Goal: Task Accomplishment & Management: Complete application form

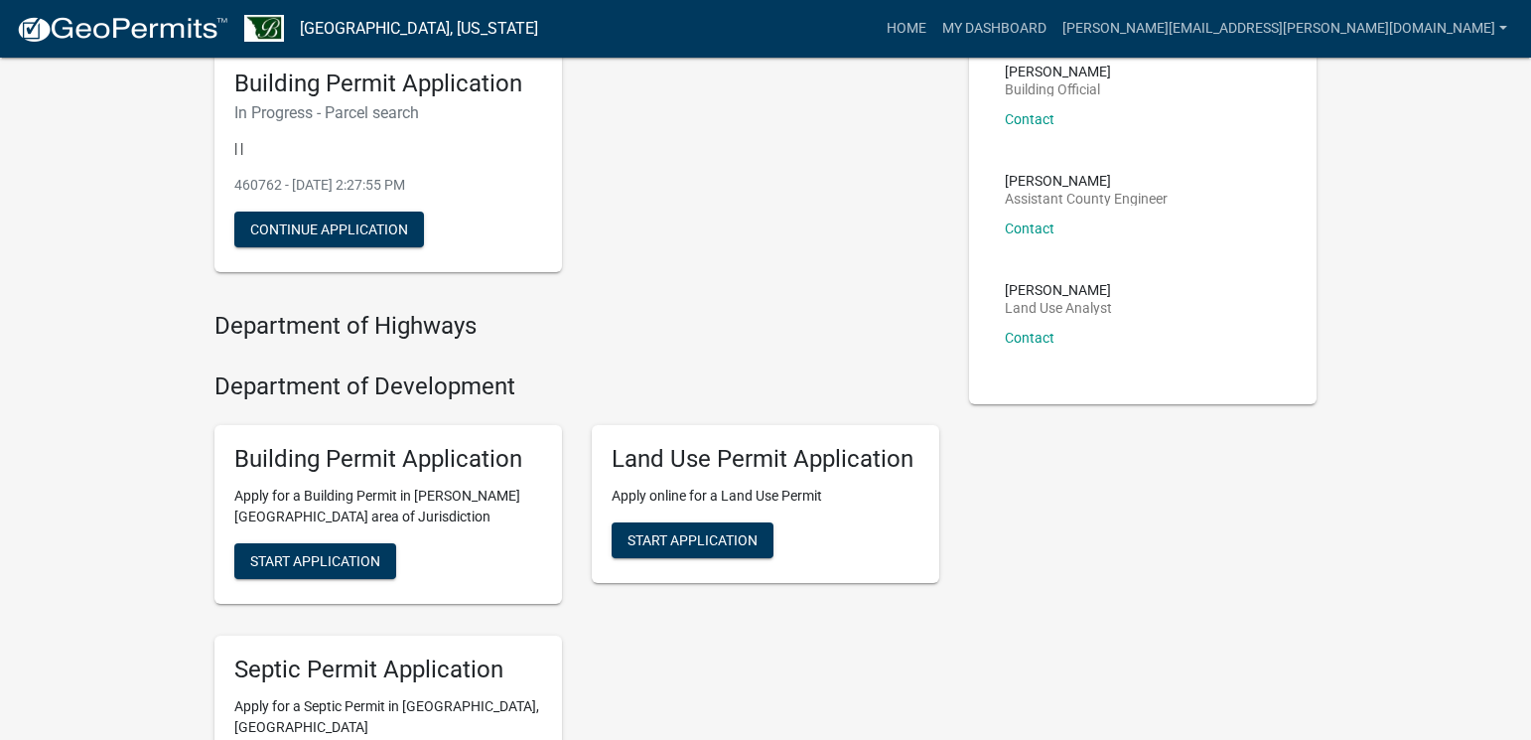
scroll to position [199, 0]
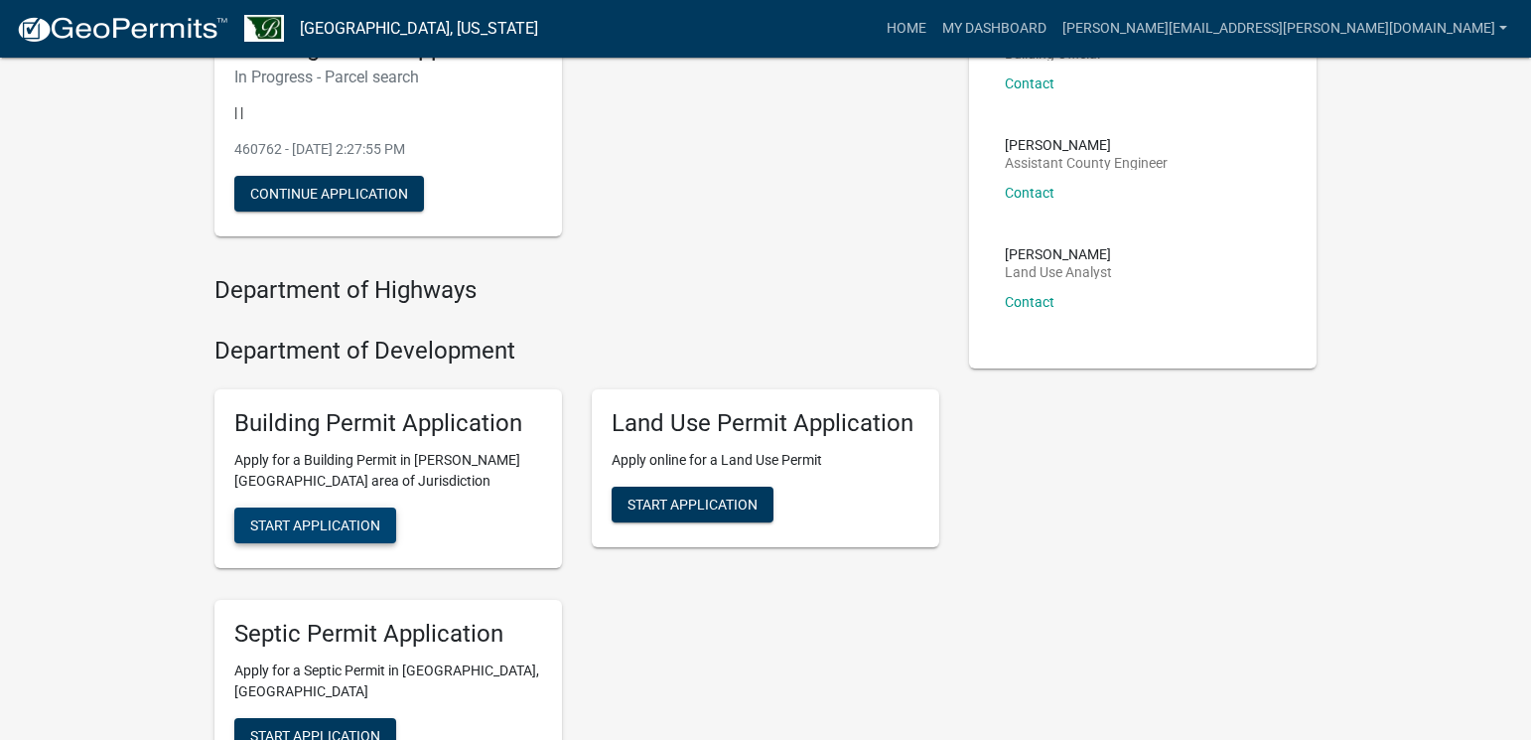
click at [309, 526] on span "Start Application" at bounding box center [315, 524] width 130 height 16
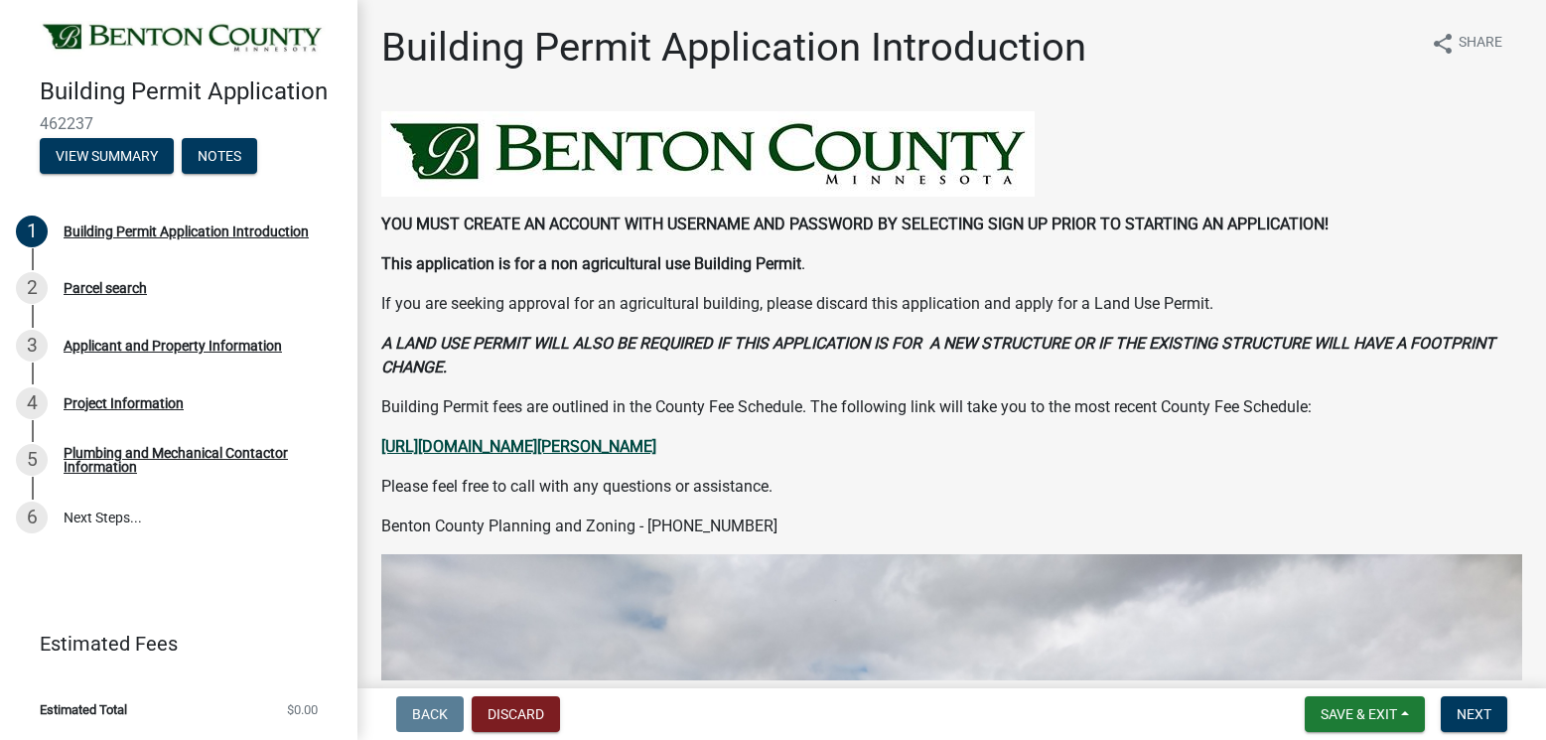
click at [559, 449] on strong "[URL][DOMAIN_NAME][PERSON_NAME]" at bounding box center [518, 446] width 275 height 19
click at [114, 150] on button "View Summary" at bounding box center [107, 156] width 134 height 36
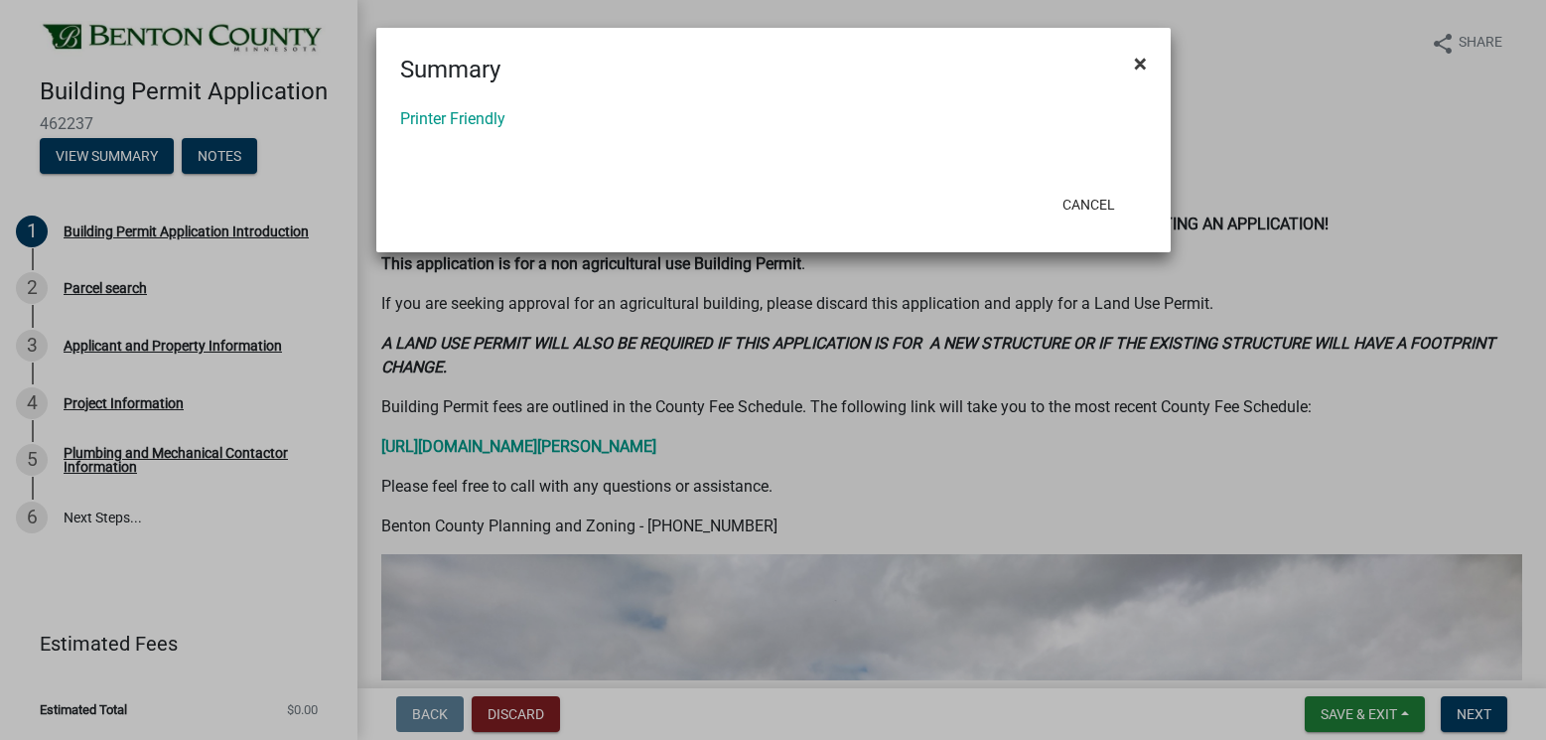
click at [1141, 63] on span "×" at bounding box center [1140, 64] width 13 height 28
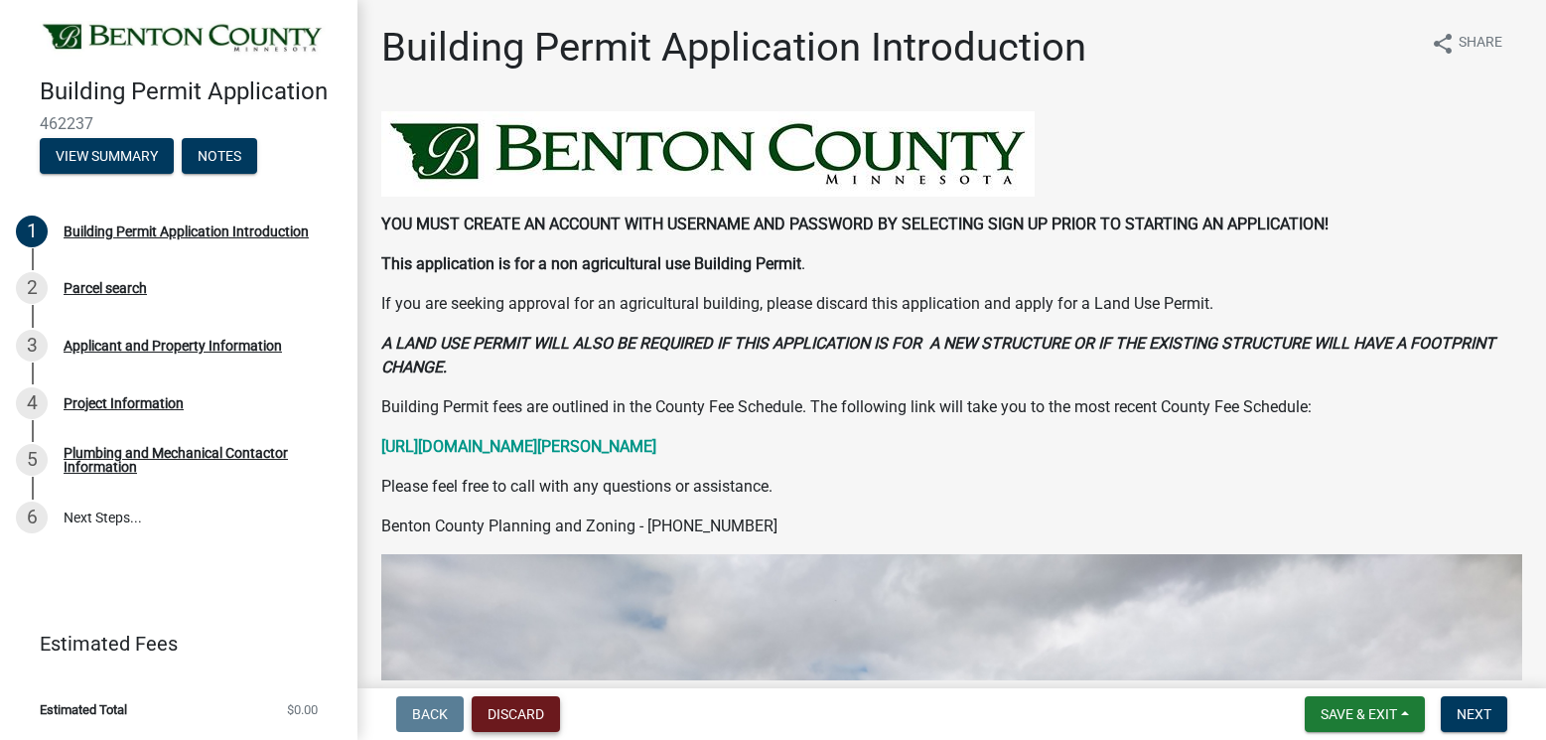
click at [516, 719] on button "Discard" at bounding box center [516, 714] width 88 height 36
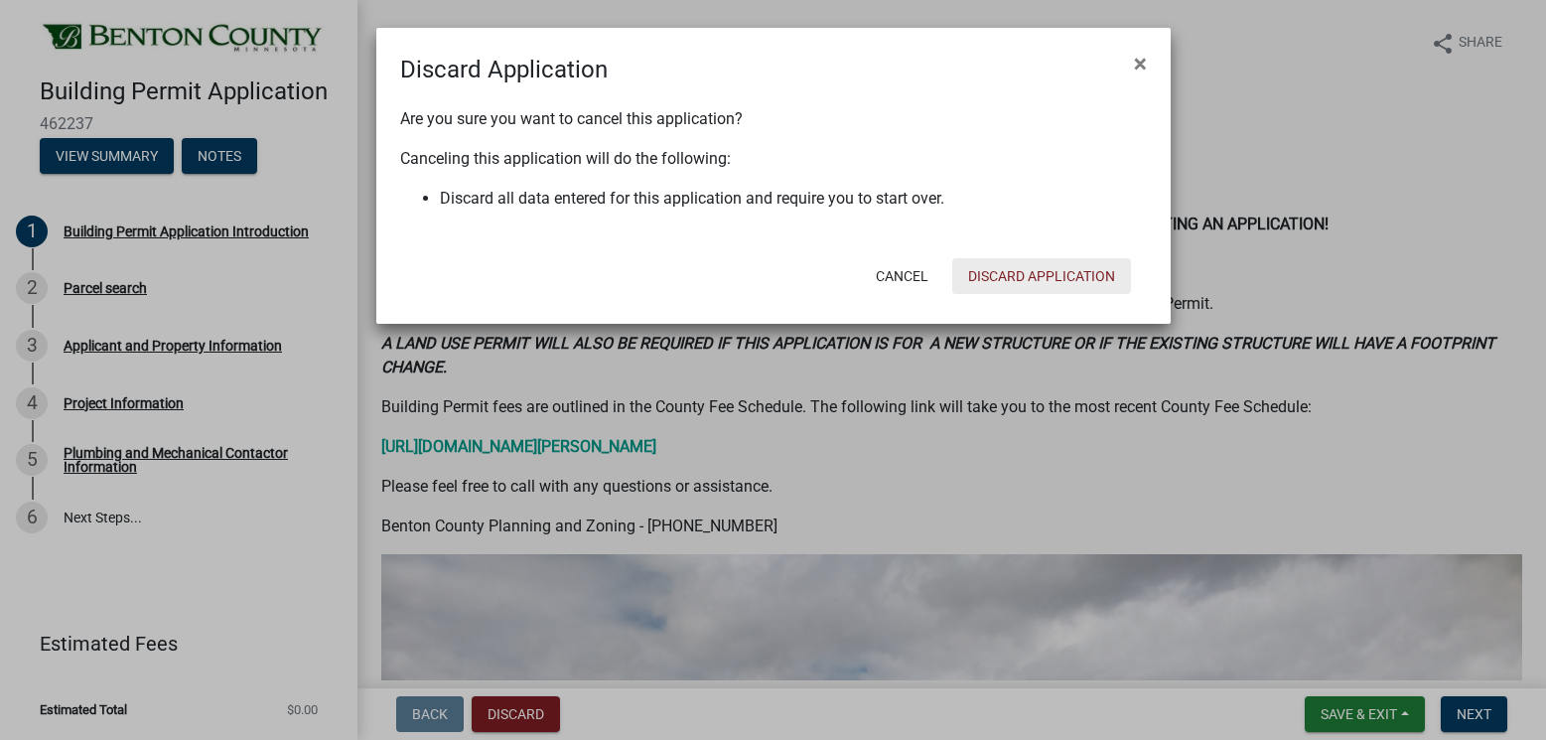
click at [1021, 276] on button "Discard Application" at bounding box center [1041, 276] width 179 height 36
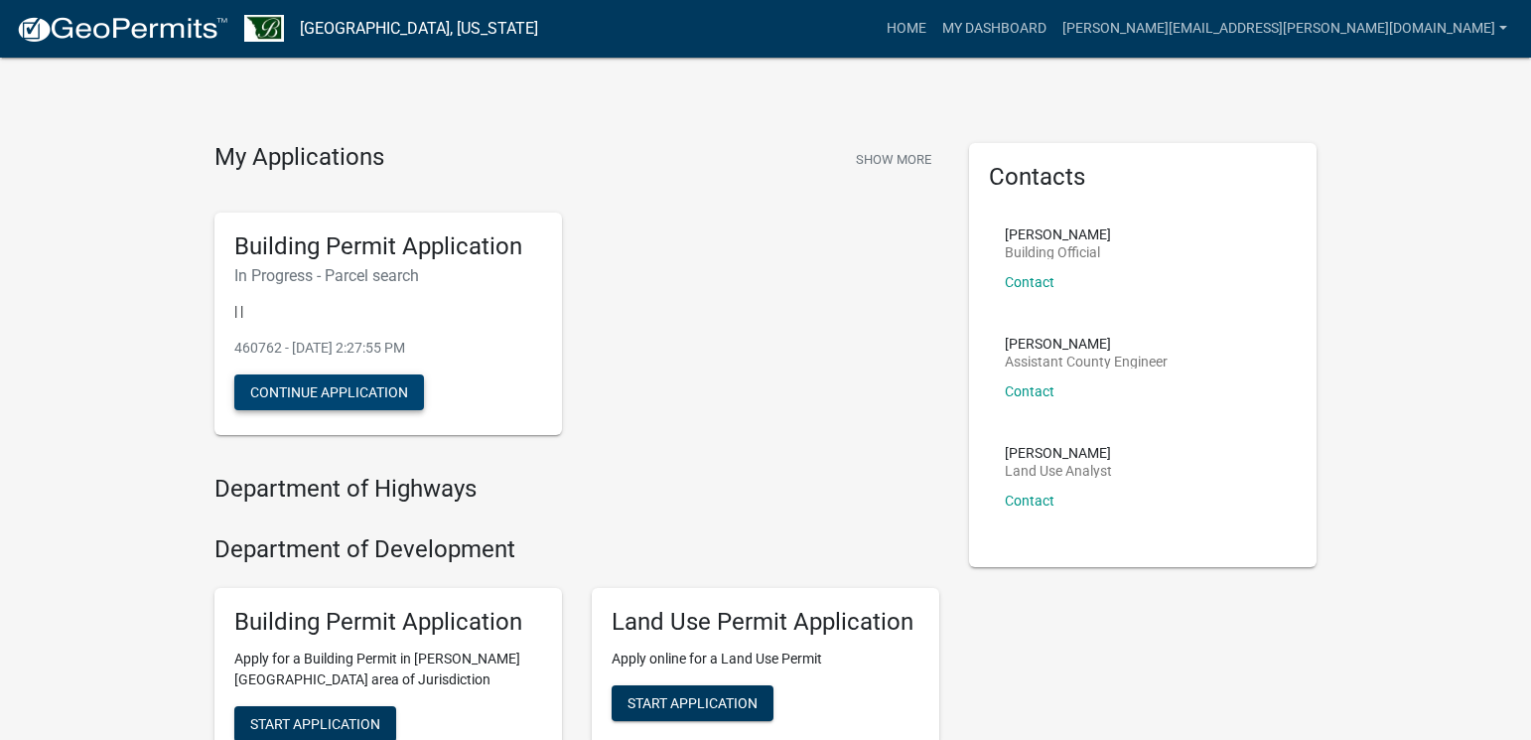
click at [356, 395] on button "Continue Application" at bounding box center [329, 392] width 190 height 36
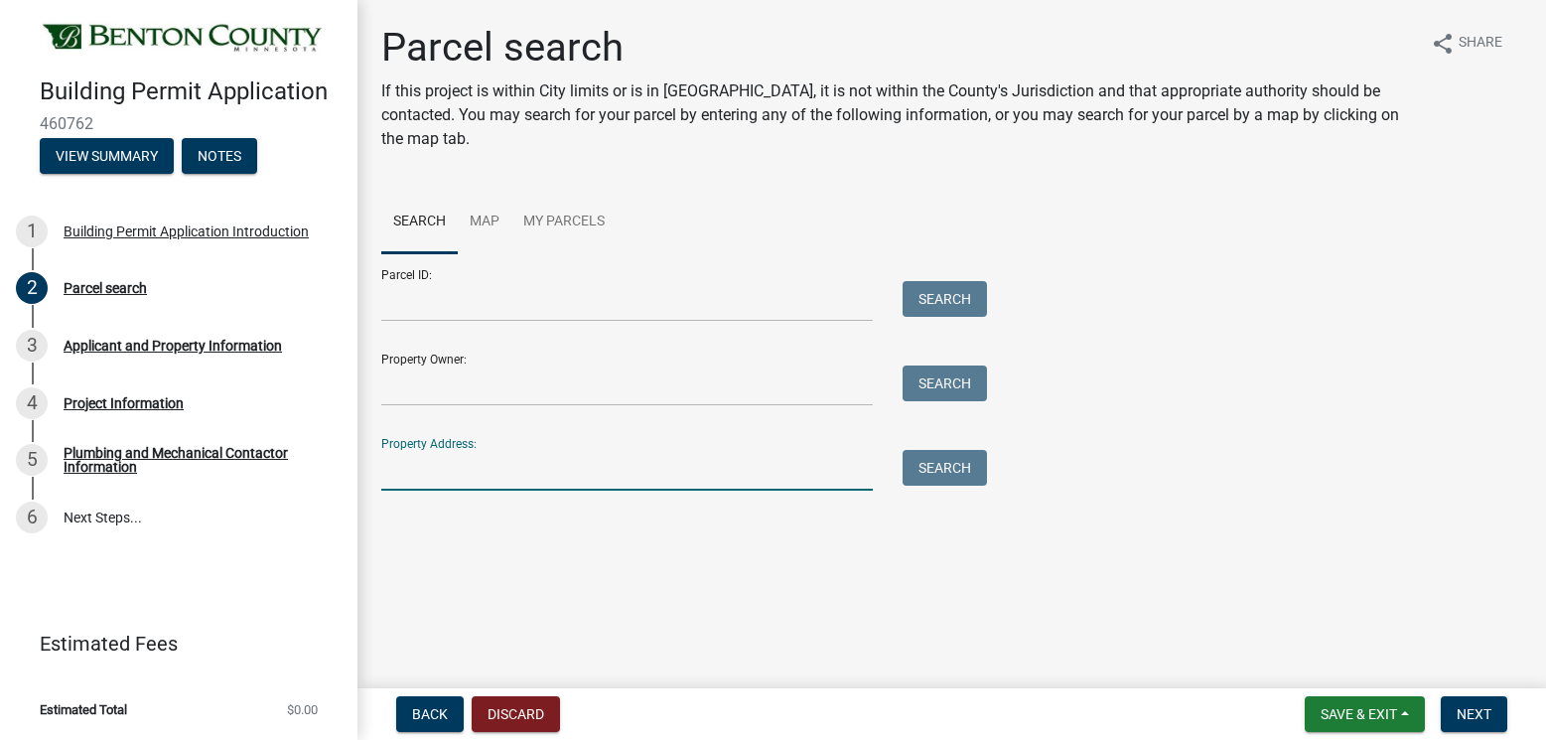
click at [435, 464] on input "Property Address:" at bounding box center [626, 470] width 491 height 41
type input "17288"
click at [944, 461] on button "Search" at bounding box center [944, 468] width 84 height 36
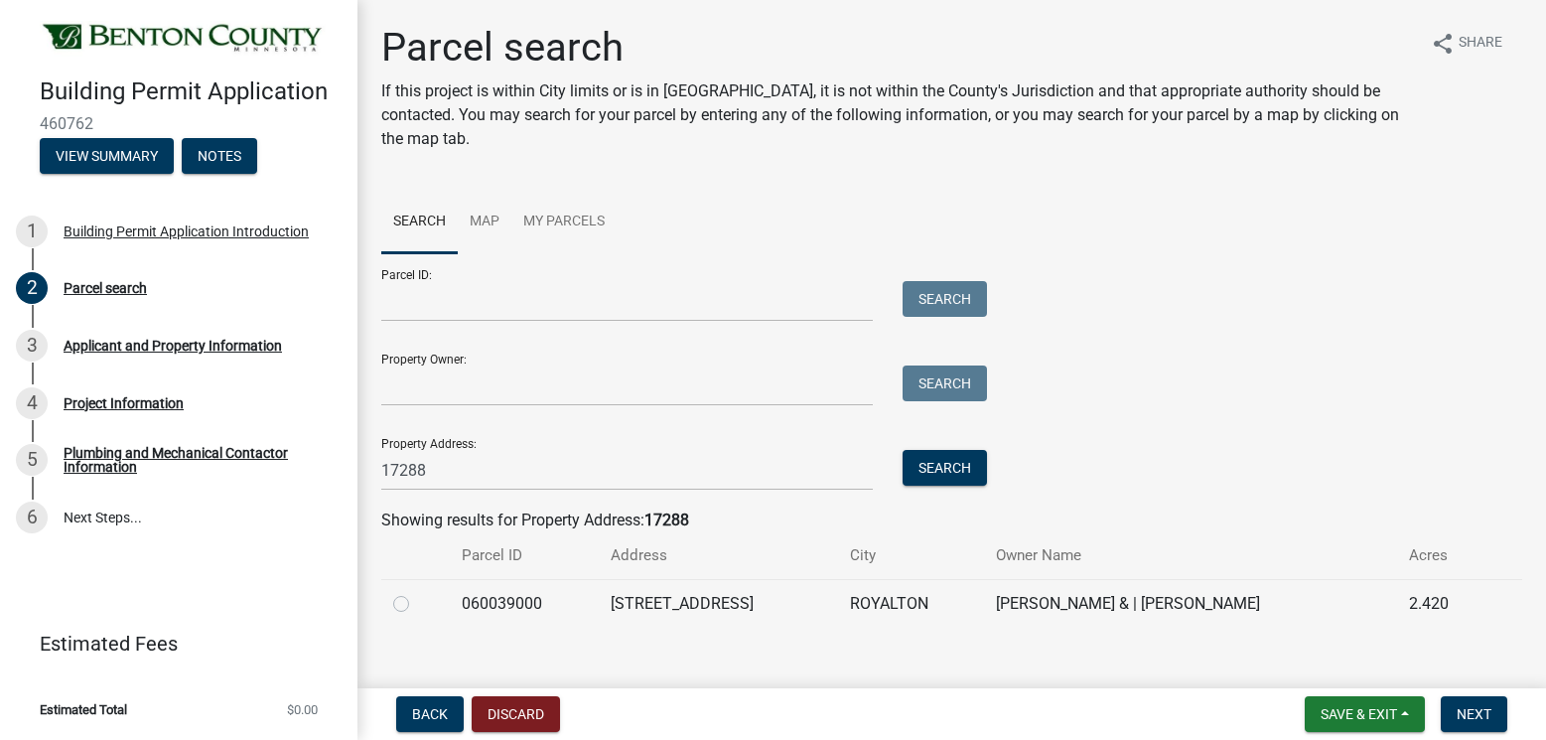
click at [417, 592] on label at bounding box center [417, 592] width 0 height 0
click at [417, 602] on input "radio" at bounding box center [423, 598] width 13 height 13
radio input "true"
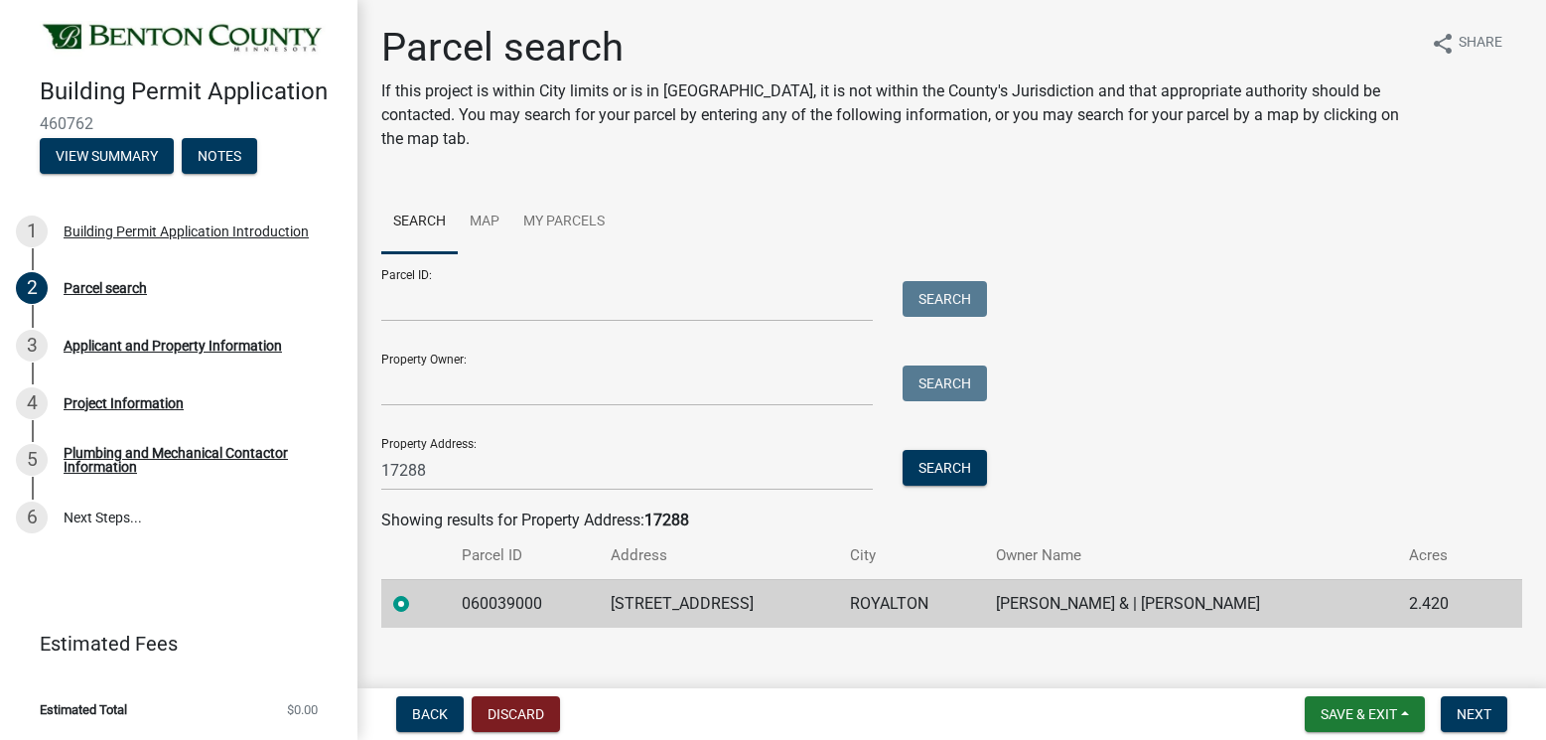
scroll to position [25, 0]
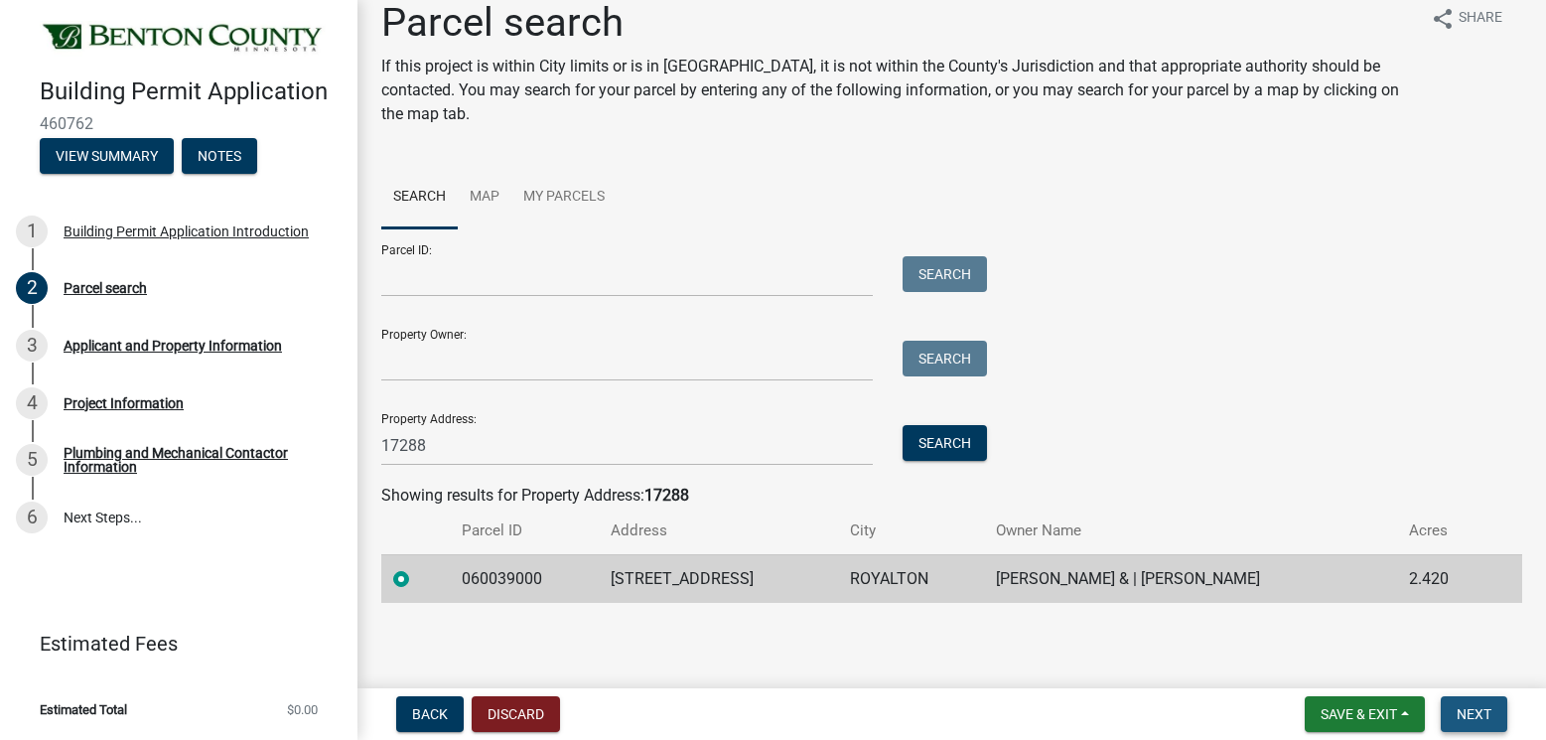
click at [1460, 708] on span "Next" at bounding box center [1473, 714] width 35 height 16
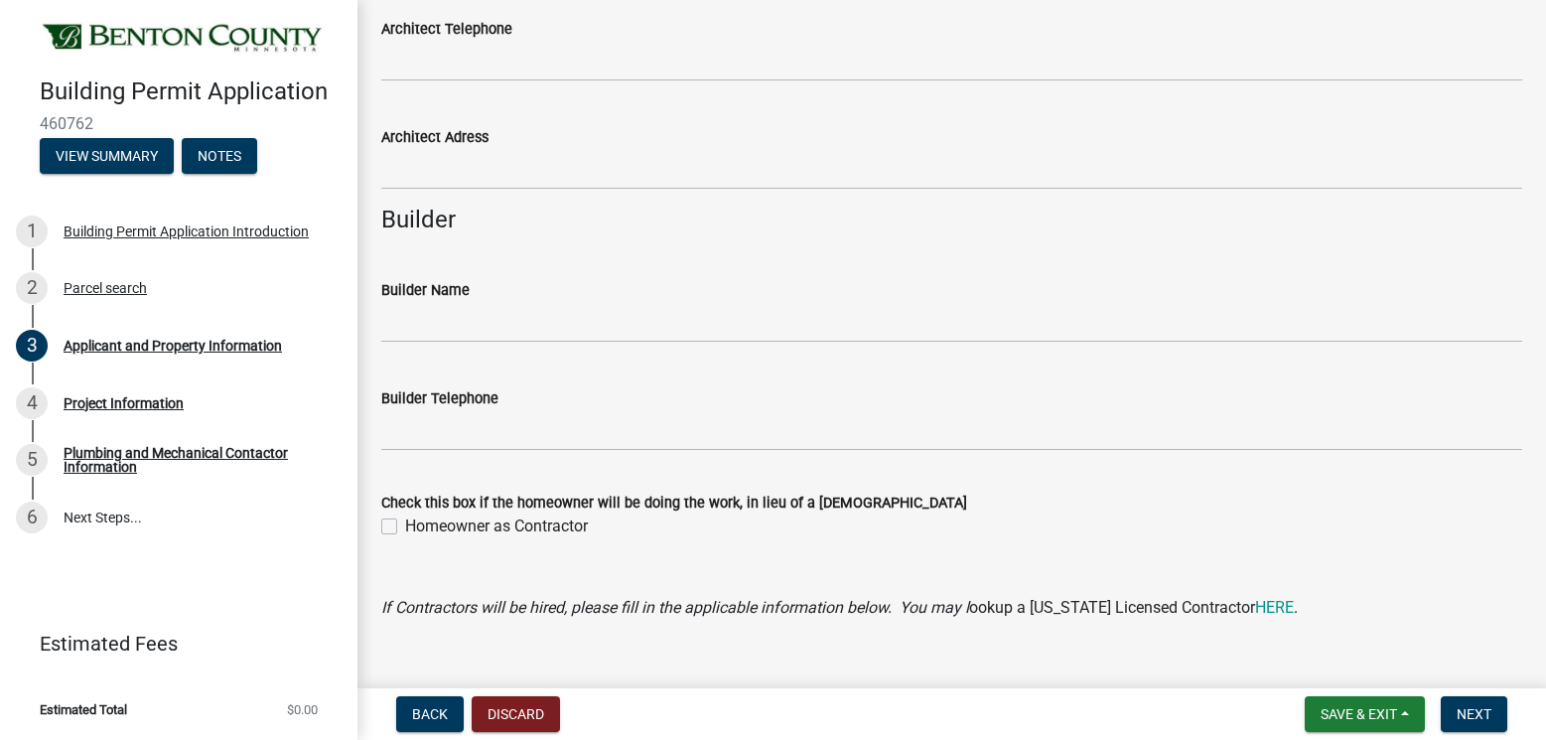
scroll to position [1454, 0]
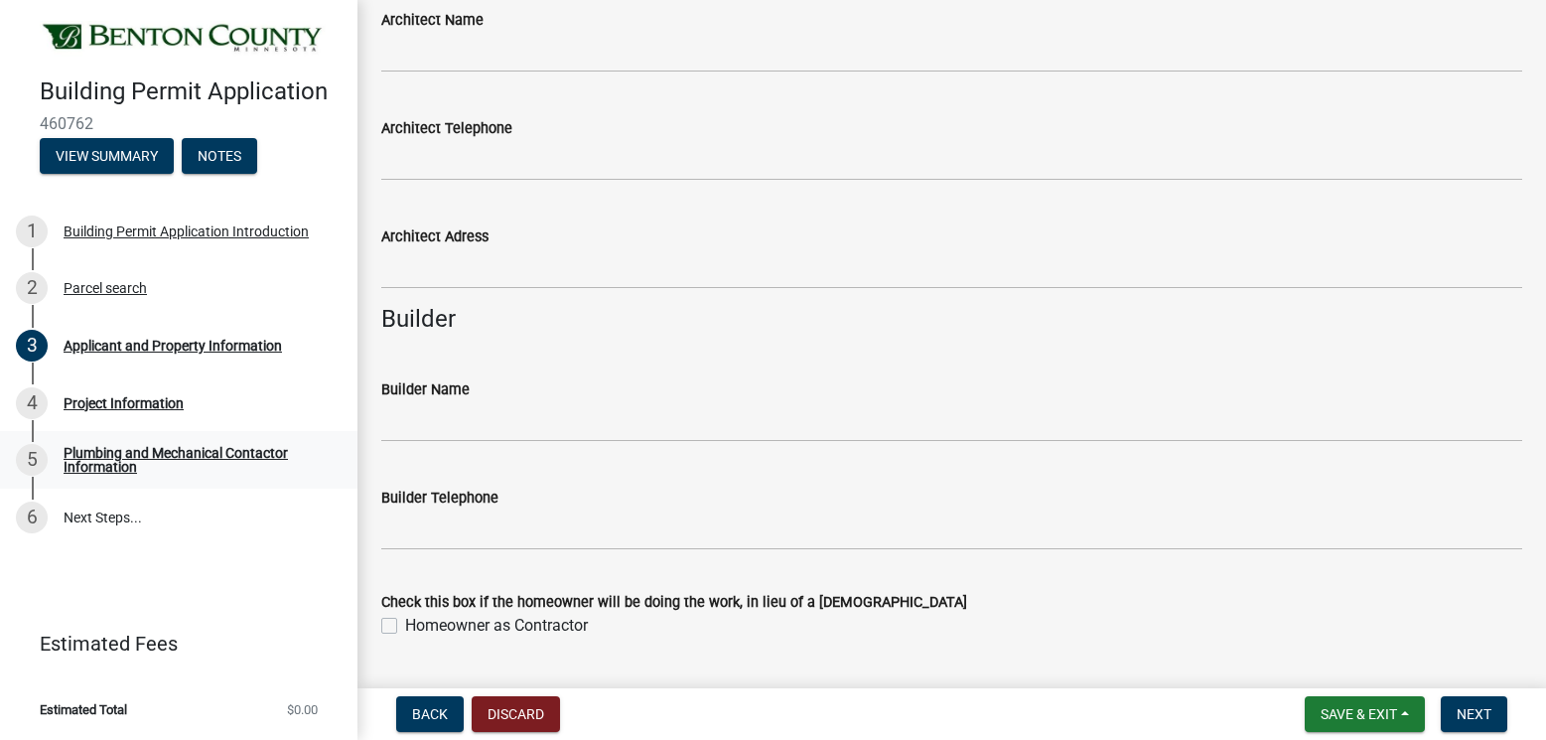
click at [193, 450] on div "Plumbing and Mechanical Contactor Information" at bounding box center [195, 460] width 262 height 28
click at [79, 453] on div "Plumbing and Mechanical Contactor Information" at bounding box center [195, 460] width 262 height 28
click at [102, 401] on div "Project Information" at bounding box center [124, 403] width 120 height 14
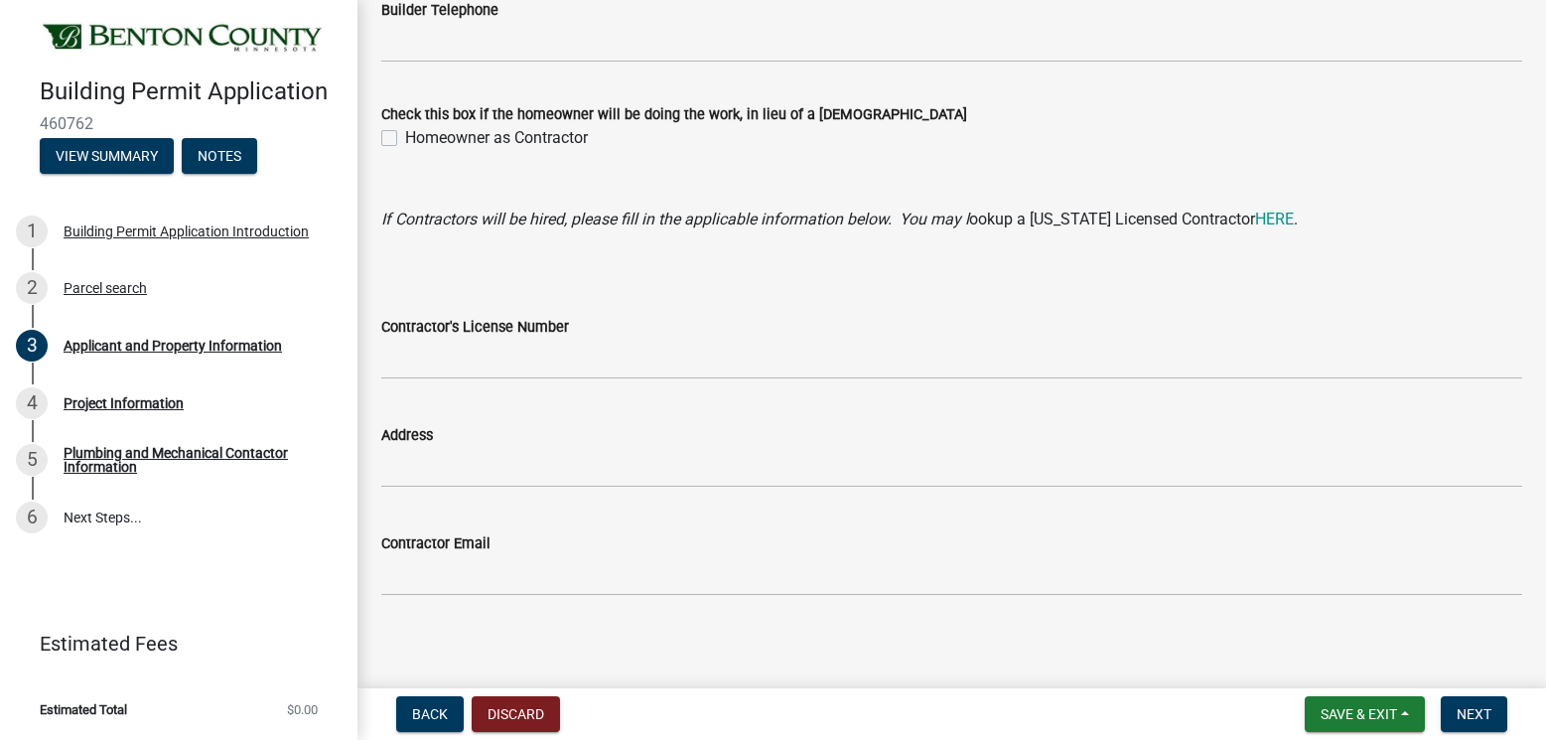
scroll to position [1951, 0]
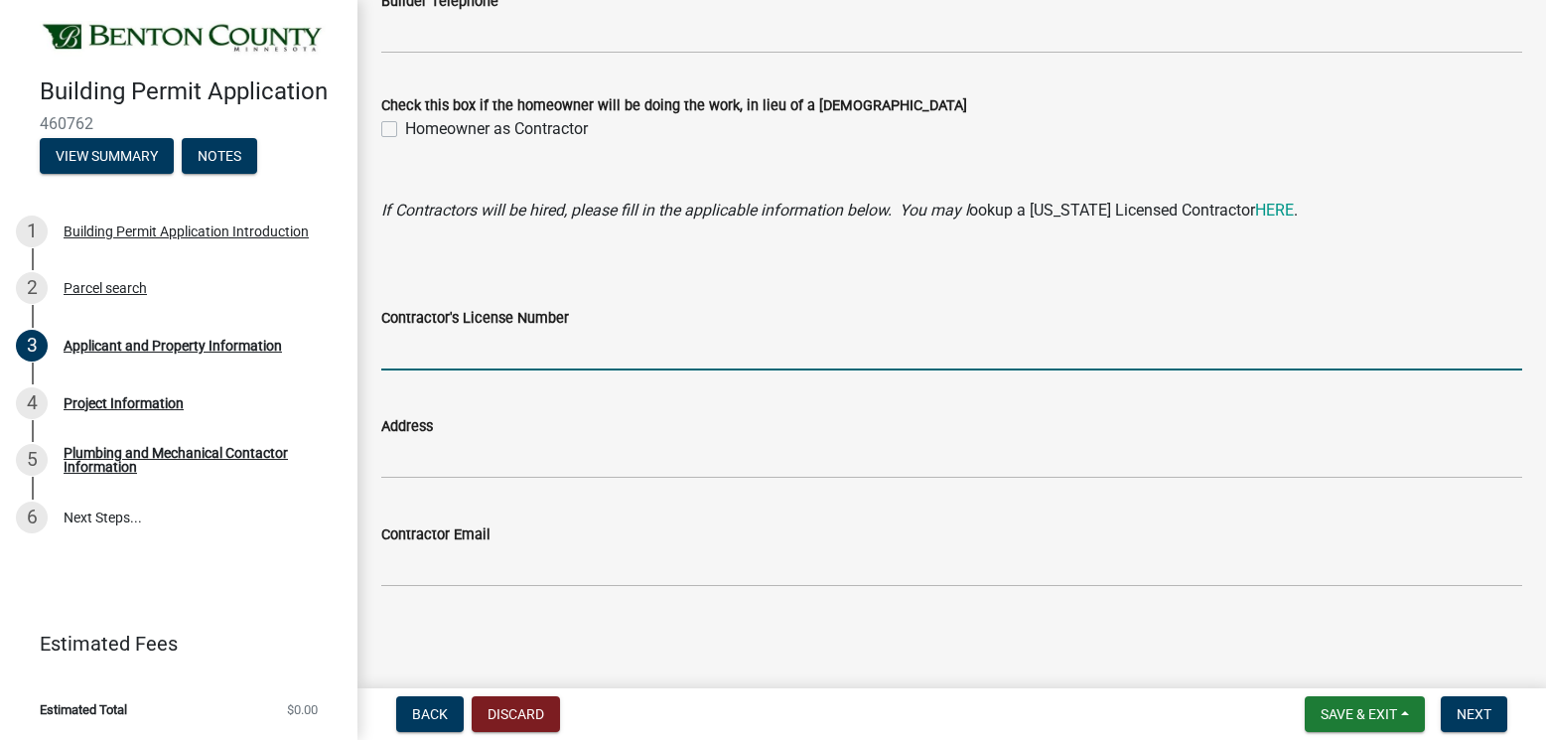
click at [430, 350] on input "Contractor's License Number" at bounding box center [951, 350] width 1141 height 41
type input "Bc163493"
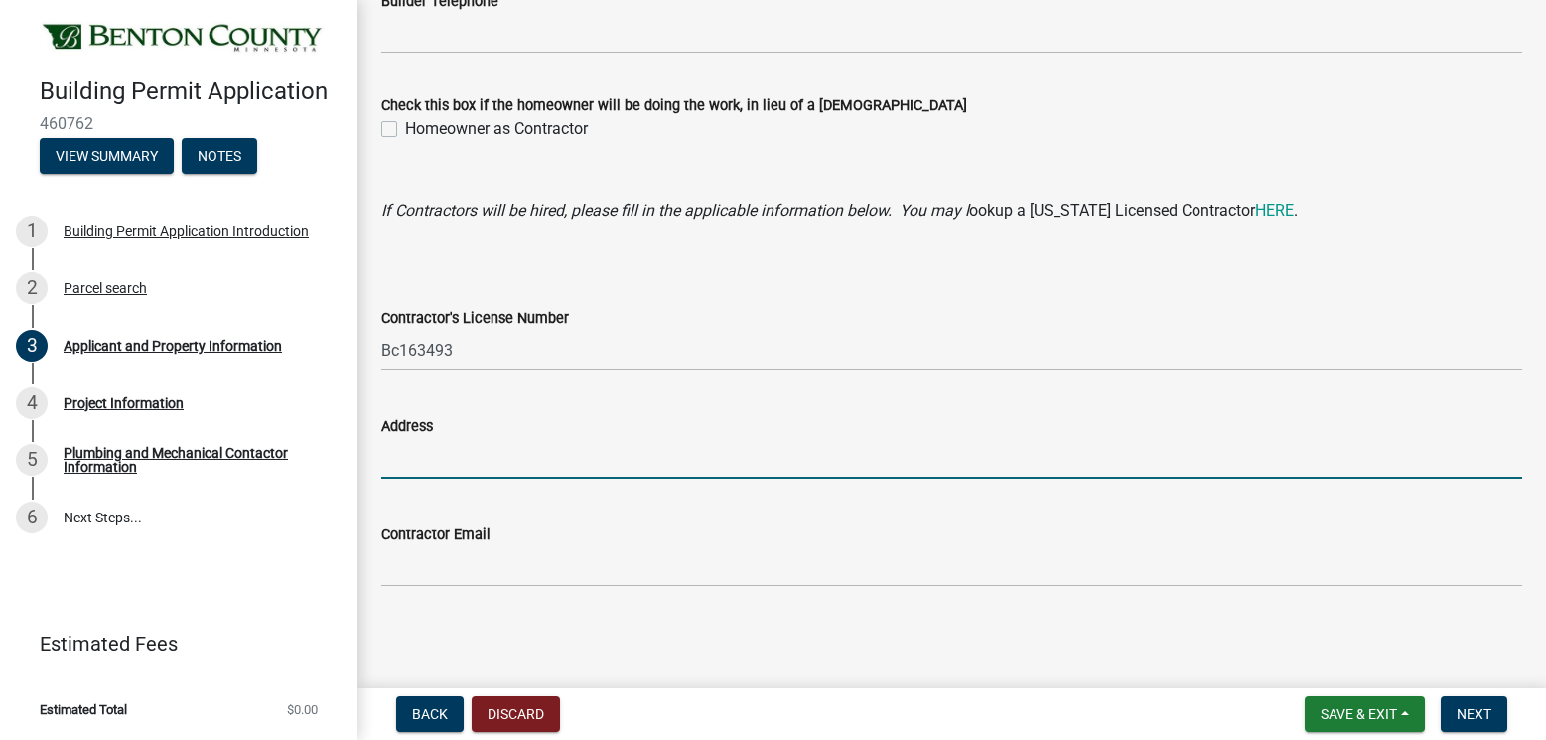
click at [429, 463] on input "Address" at bounding box center [951, 458] width 1141 height 41
type input "[STREET_ADDRESS][PERSON_NAME]"
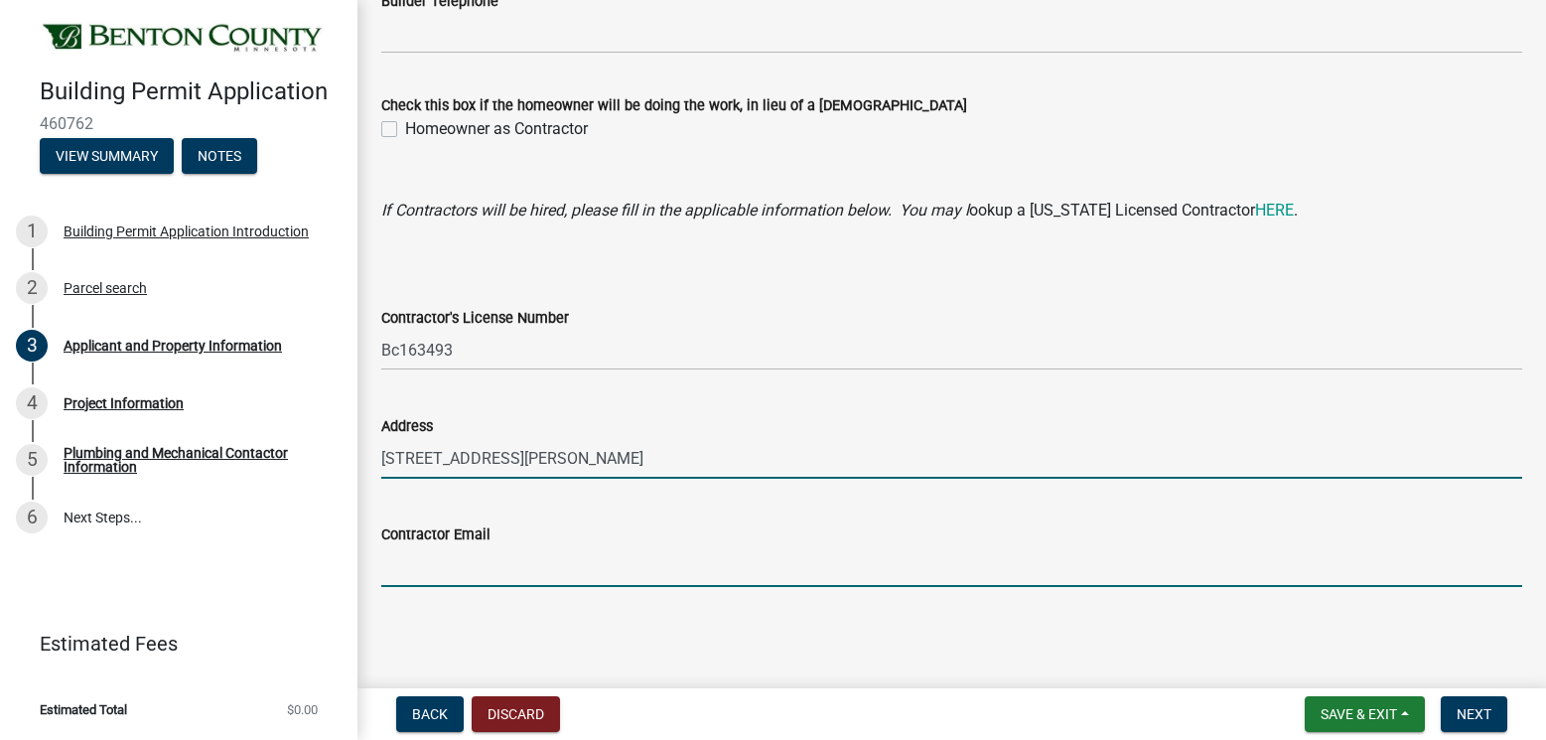
type input "[PERSON_NAME][EMAIL_ADDRESS][PERSON_NAME][DOMAIN_NAME]"
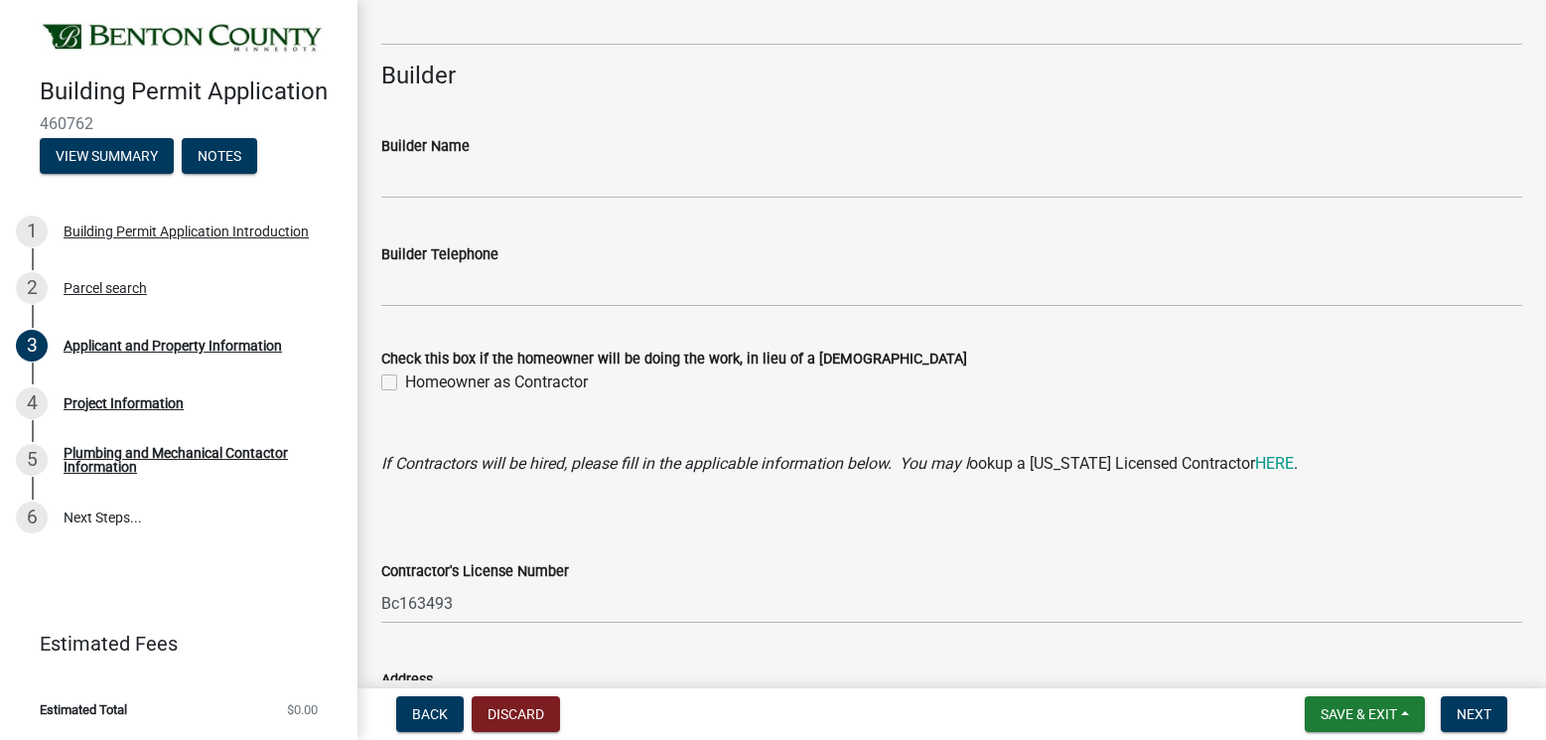
scroll to position [1653, 0]
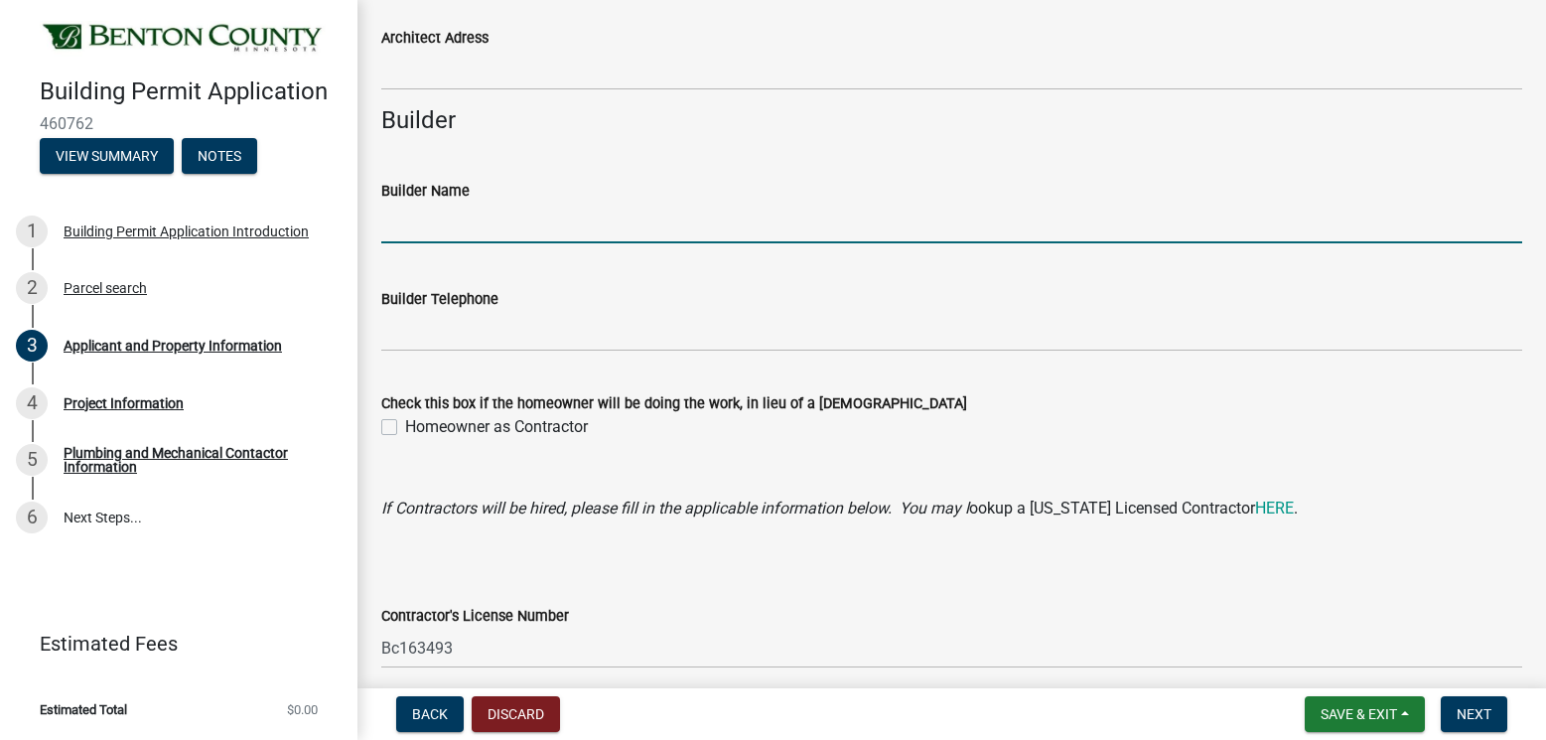
click at [420, 216] on input "Builder Name" at bounding box center [951, 223] width 1141 height 41
click at [528, 224] on input "window concepts of innesota" at bounding box center [951, 223] width 1141 height 41
type input "window concepts of [US_STATE]"
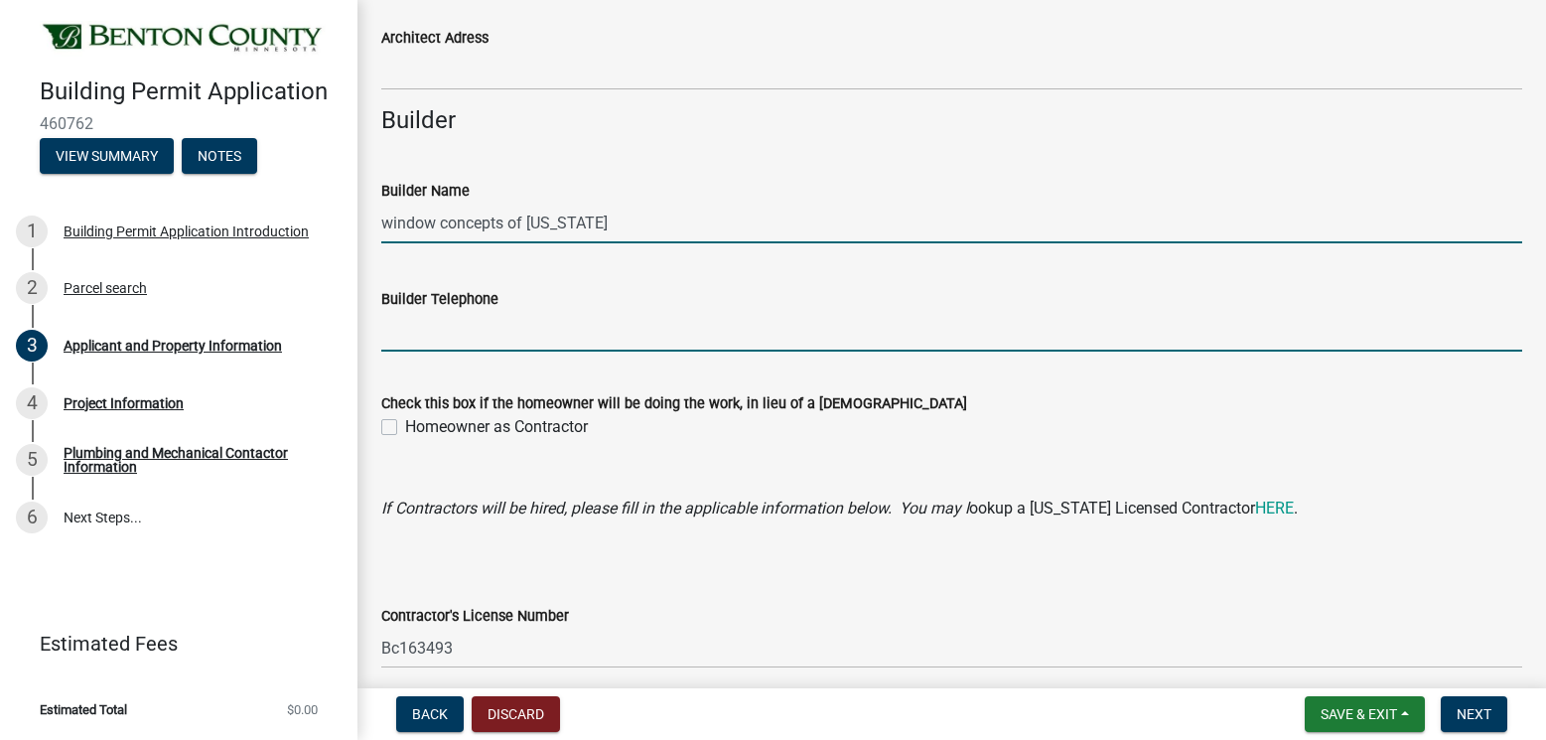
click at [438, 337] on input "Builder Telephone" at bounding box center [951, 331] width 1141 height 41
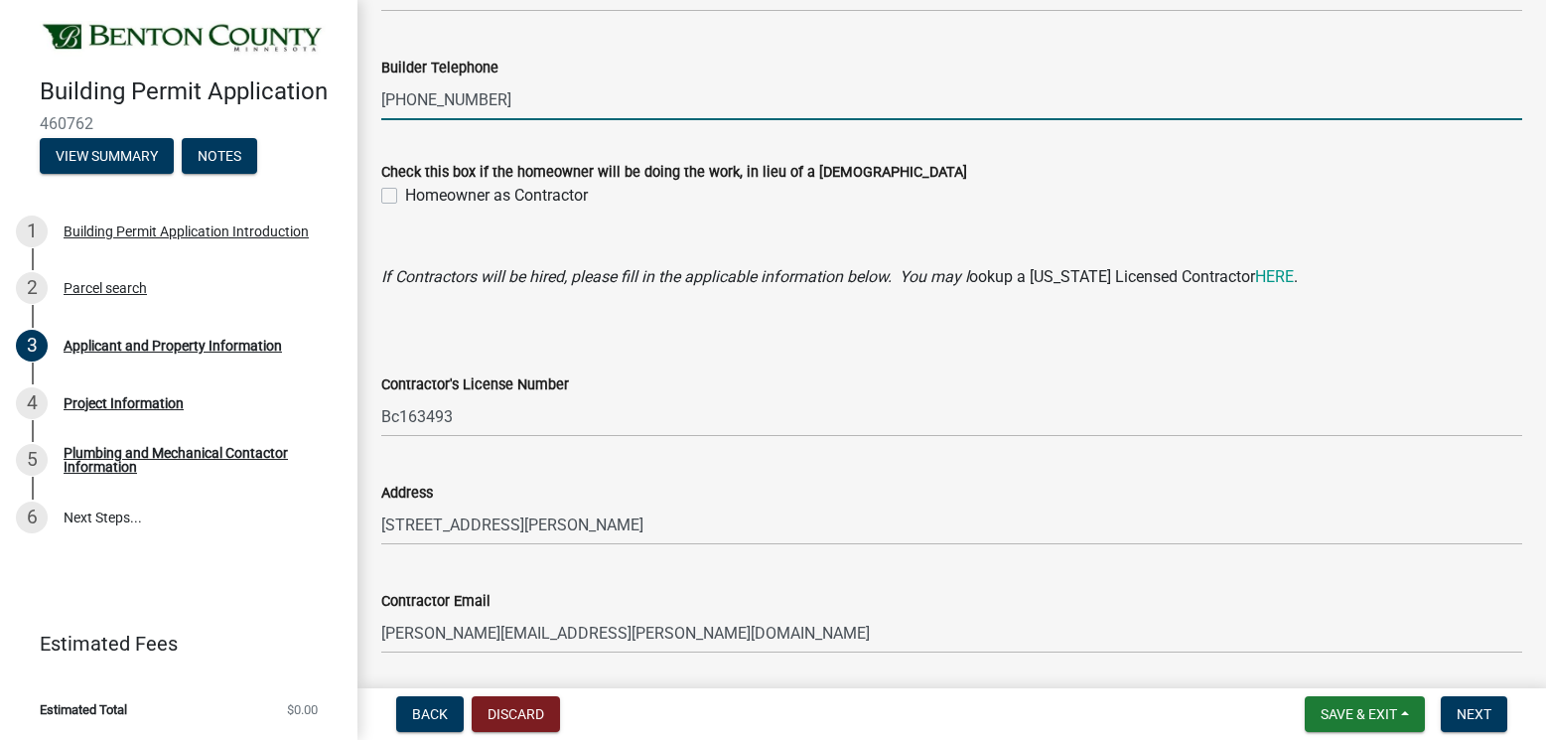
scroll to position [1951, 0]
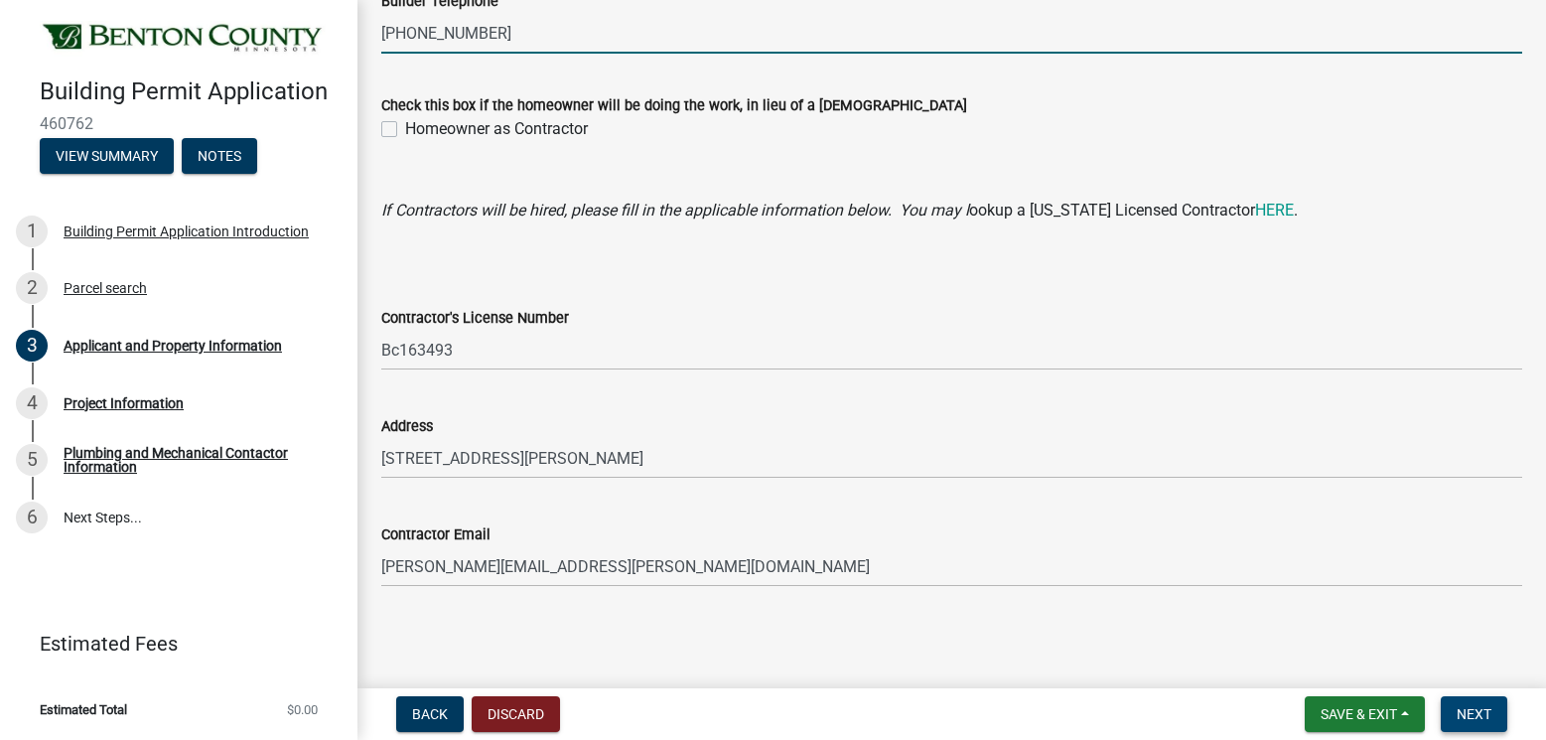
type input "[PHONE_NUMBER]"
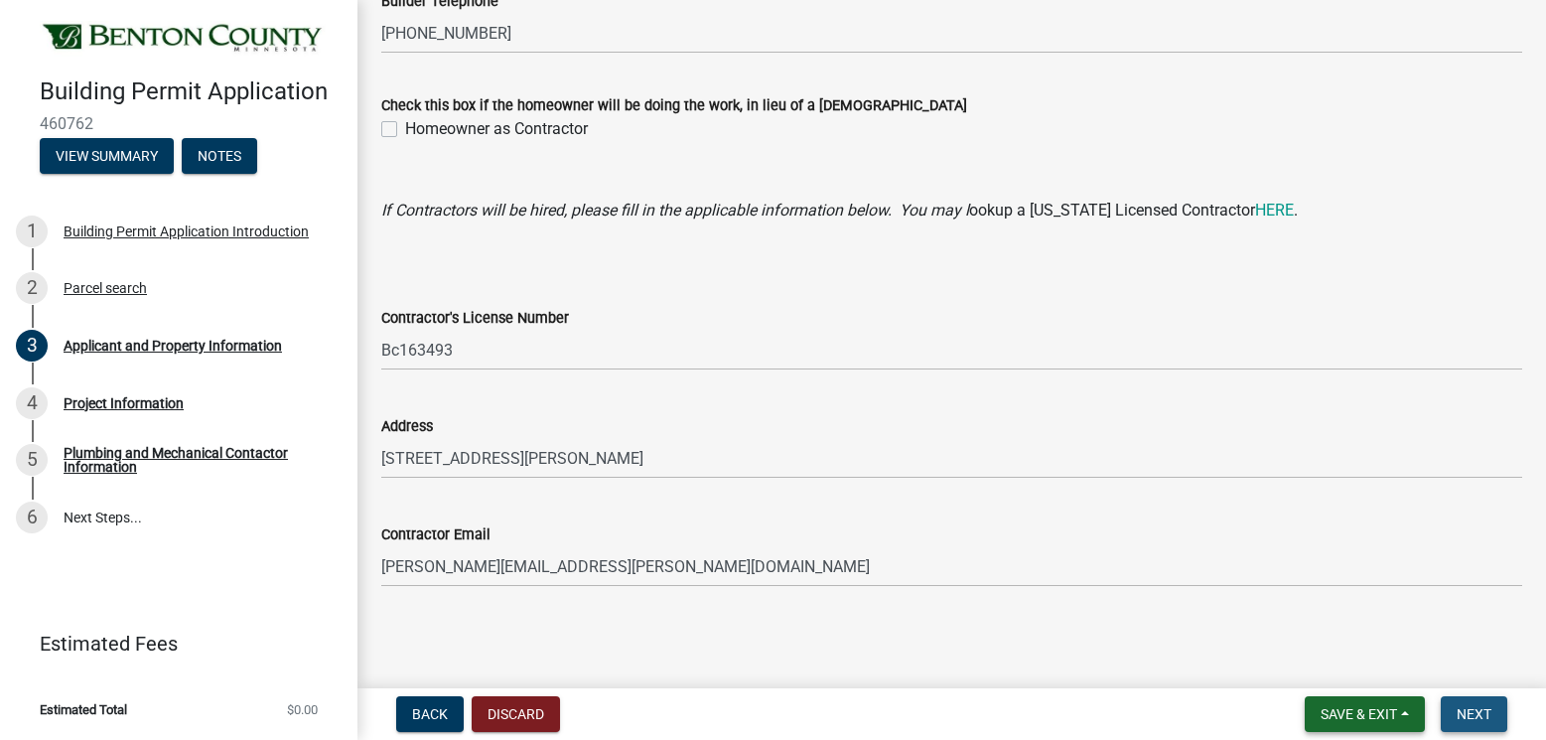
drag, startPoint x: 1462, startPoint y: 711, endPoint x: 1412, endPoint y: 711, distance: 50.6
click at [1462, 712] on span "Next" at bounding box center [1473, 714] width 35 height 16
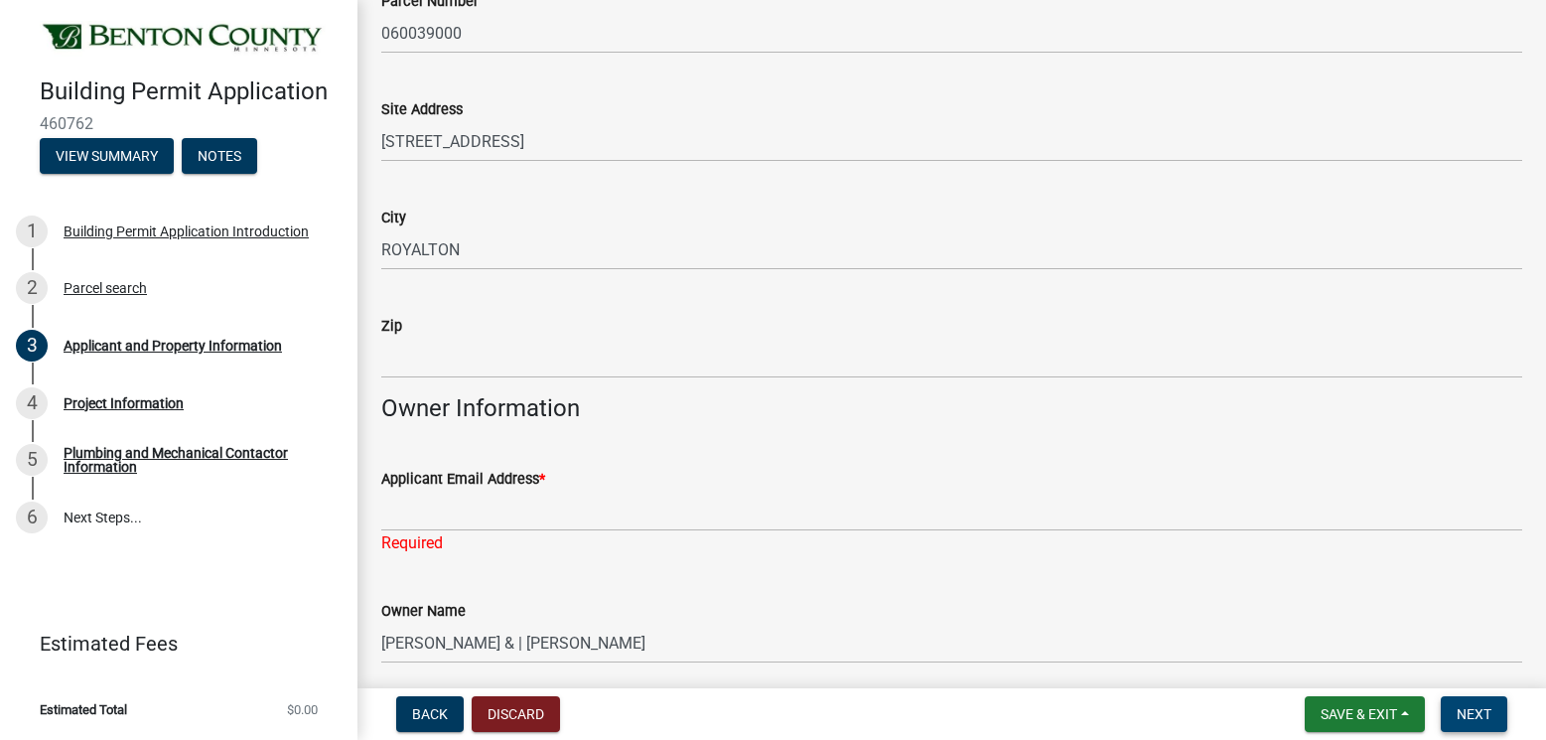
scroll to position [188, 0]
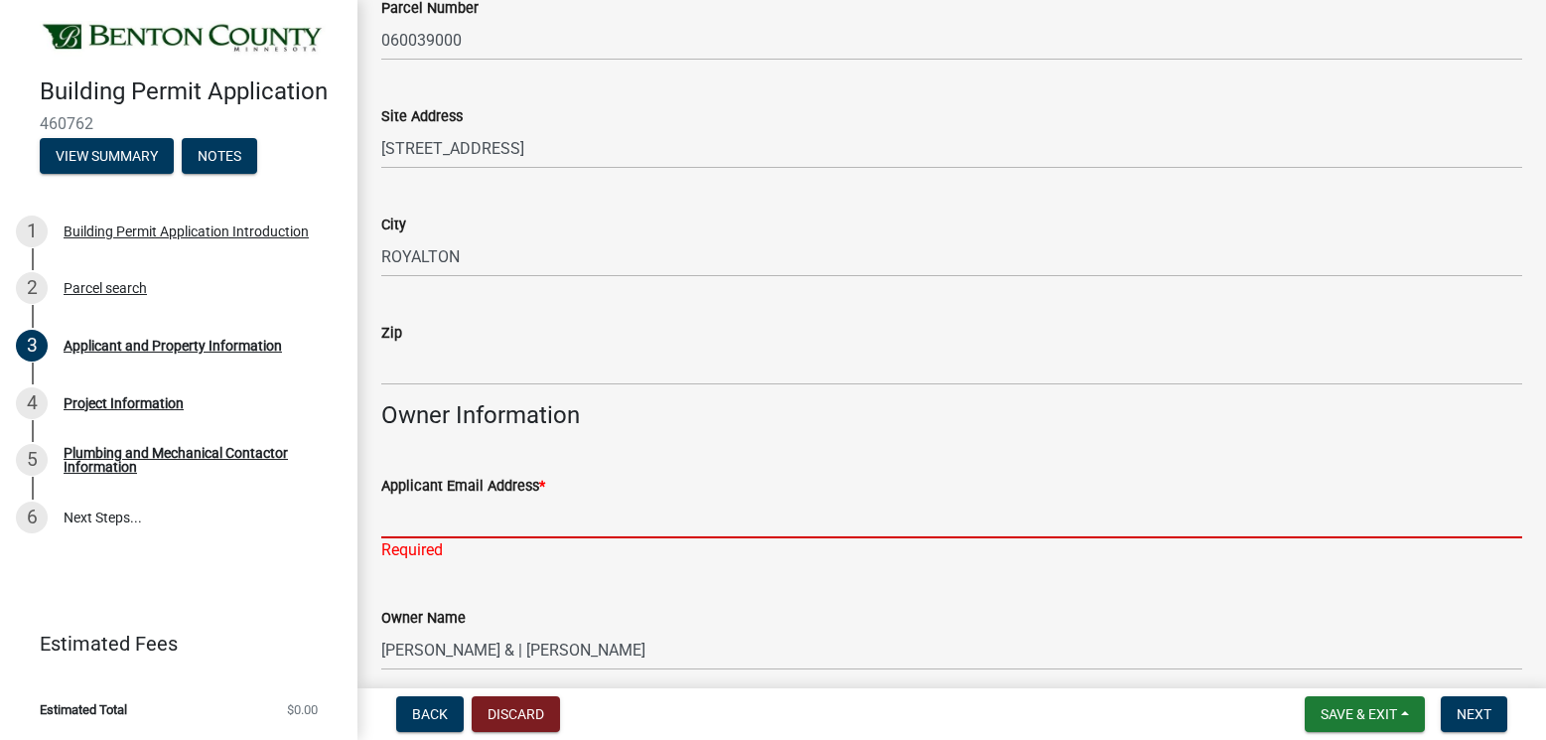
click at [446, 521] on input "Applicant Email Address *" at bounding box center [951, 517] width 1141 height 41
type input "[PERSON_NAME][EMAIL_ADDRESS][PERSON_NAME][DOMAIN_NAME]"
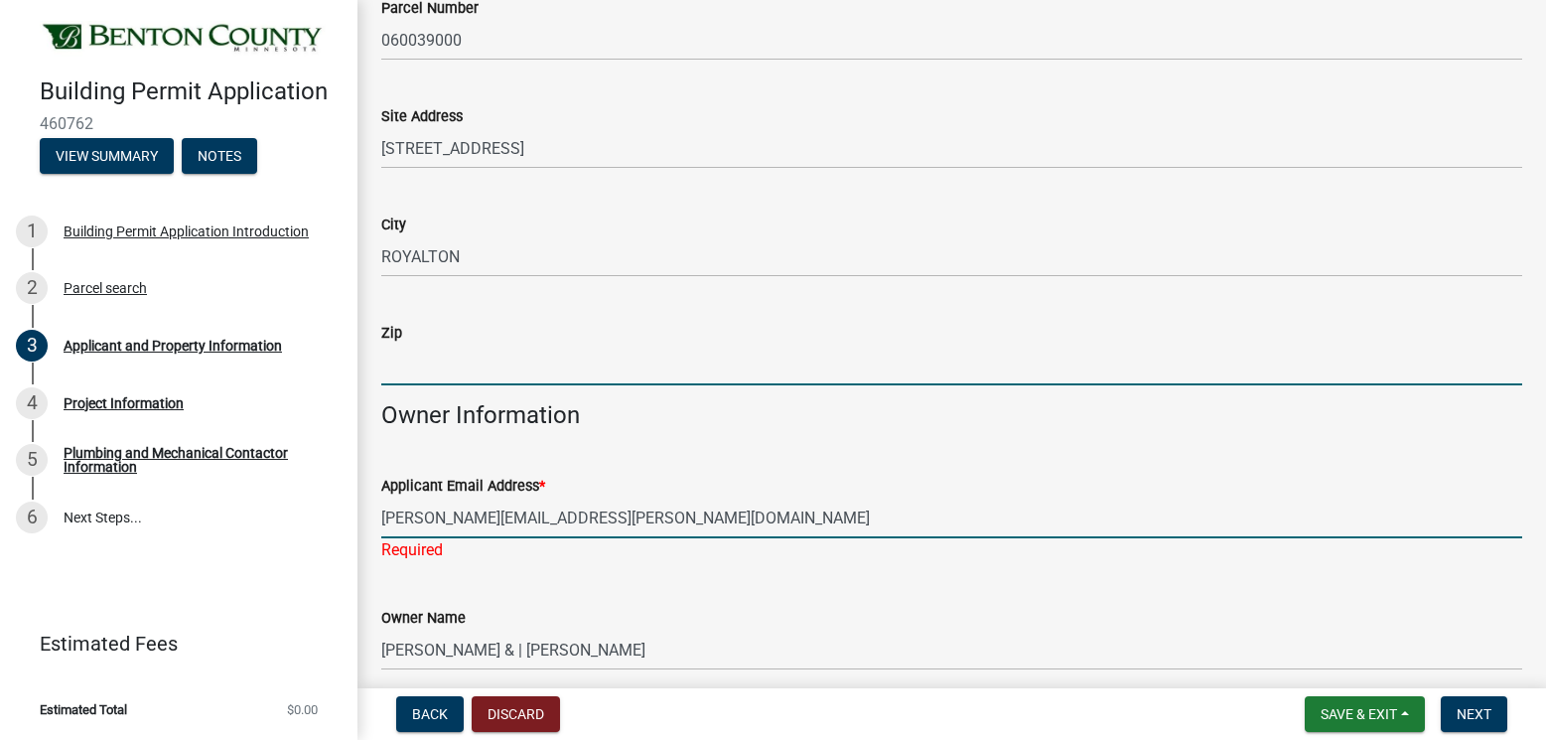
type input "55107"
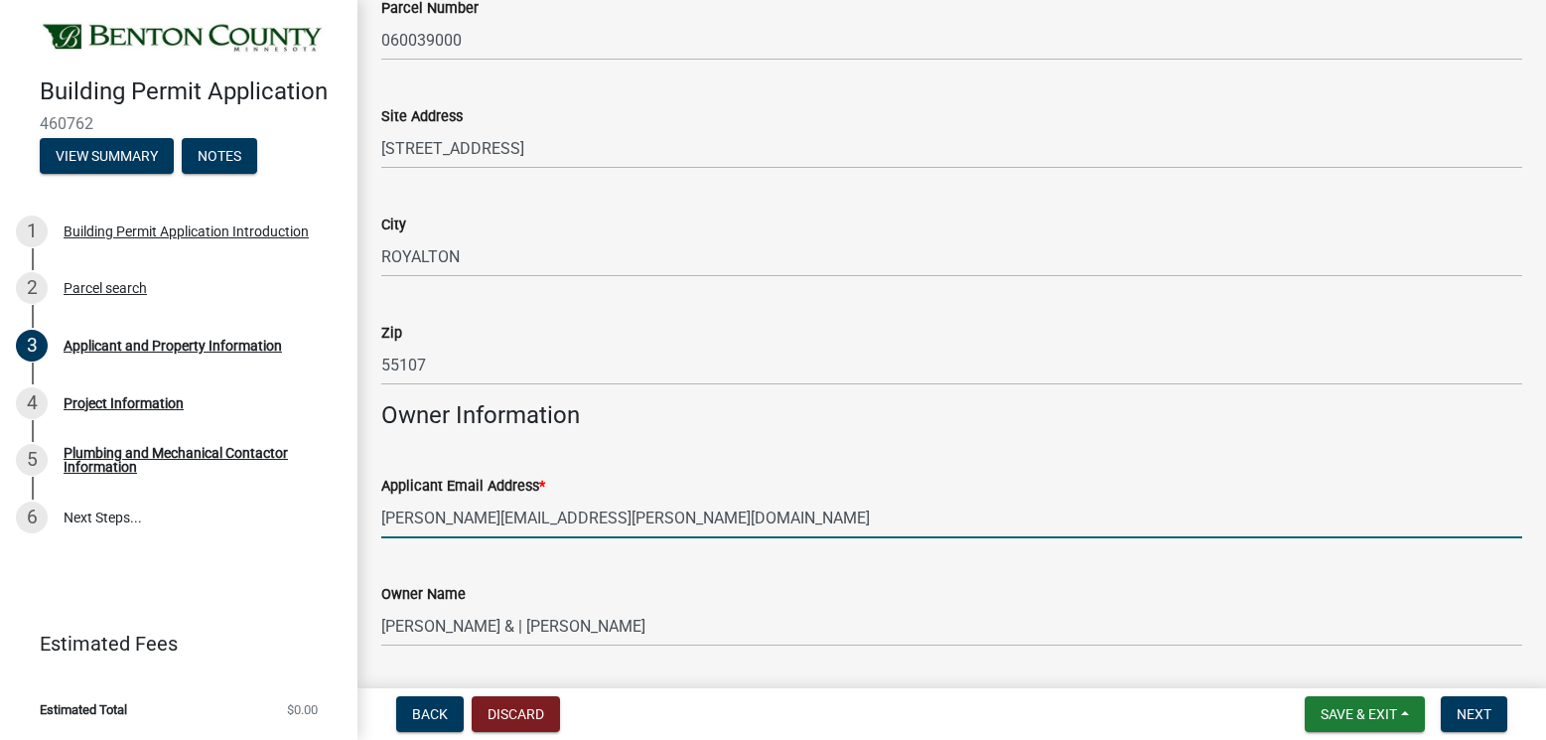
scroll to position [287, 0]
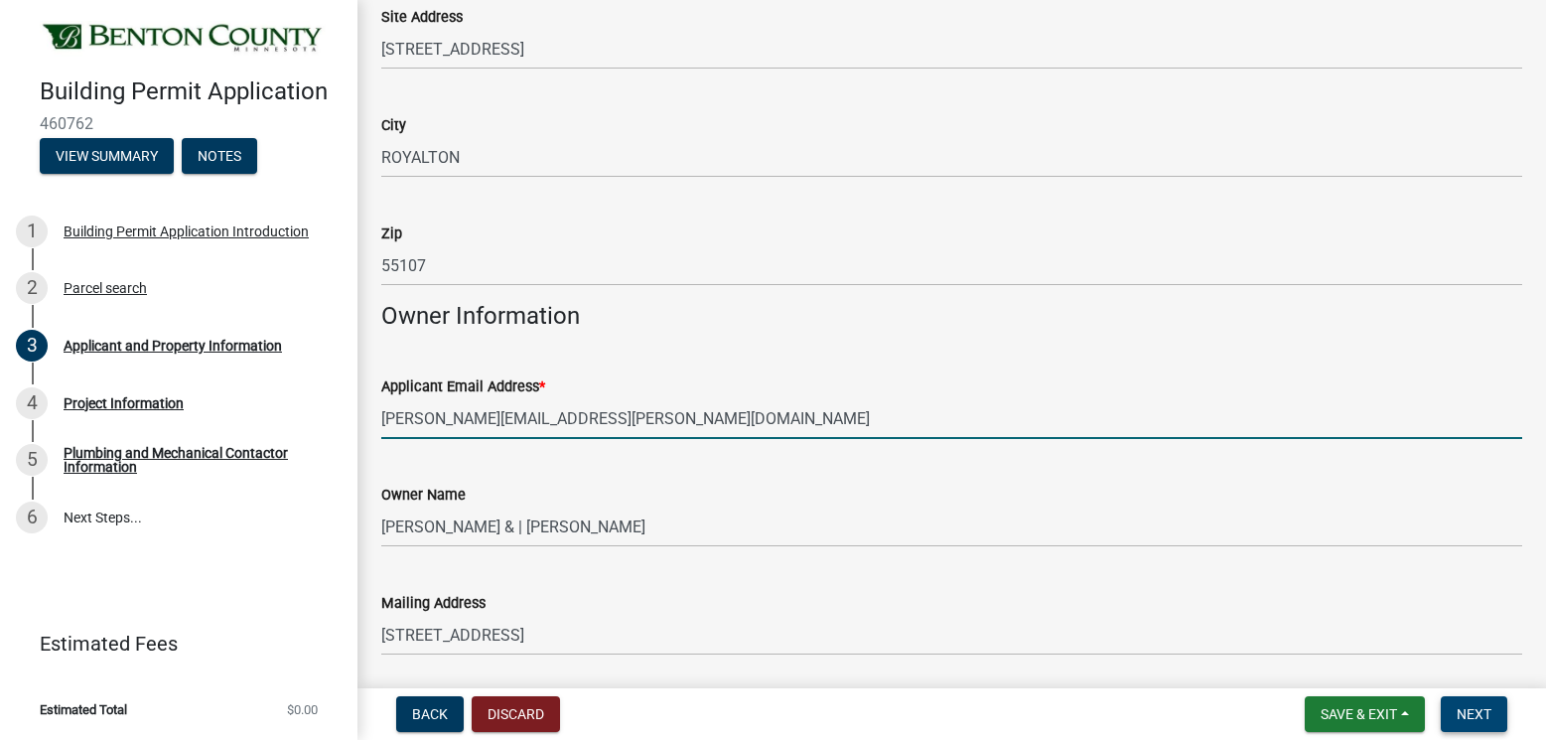
click at [1474, 720] on span "Next" at bounding box center [1473, 714] width 35 height 16
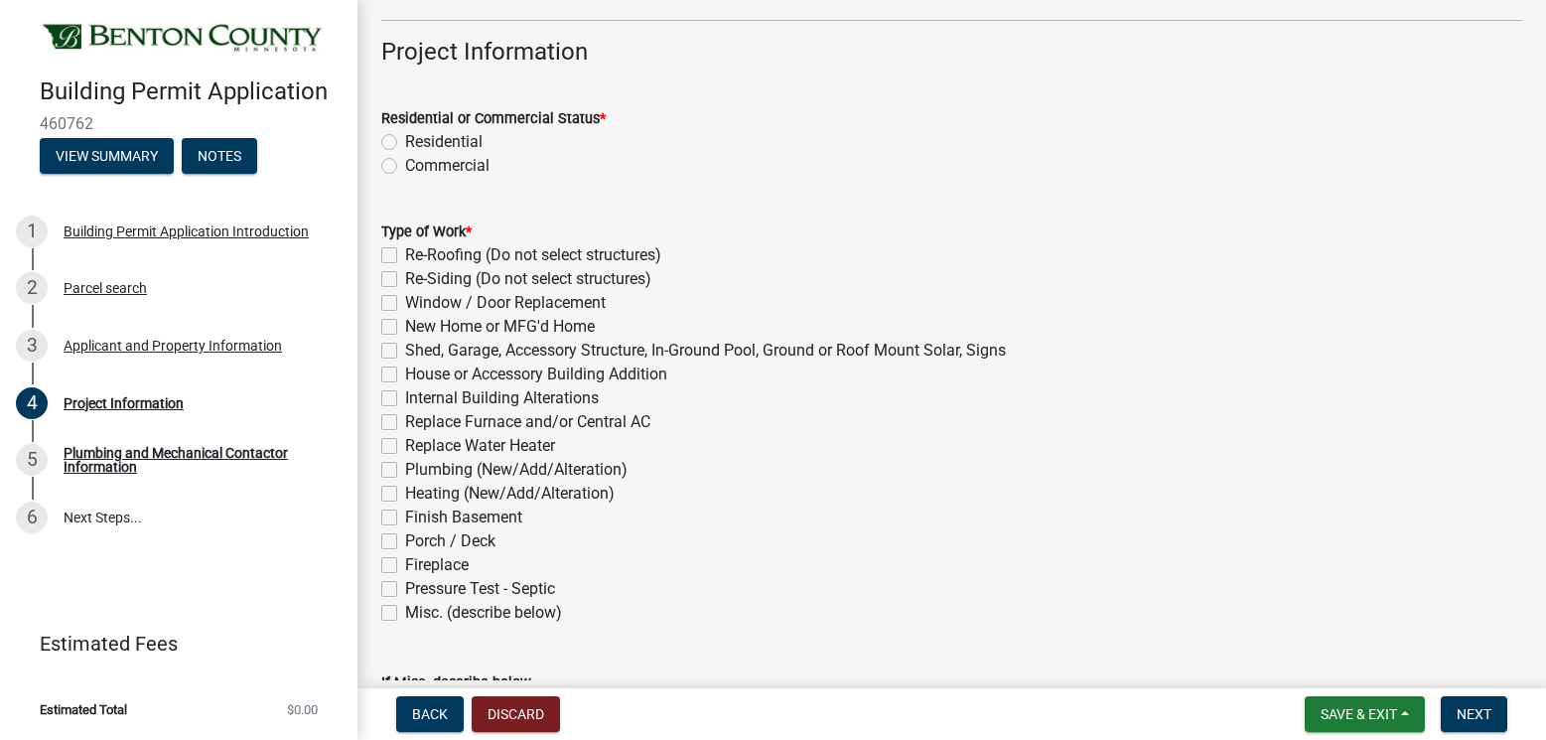
scroll to position [596, 0]
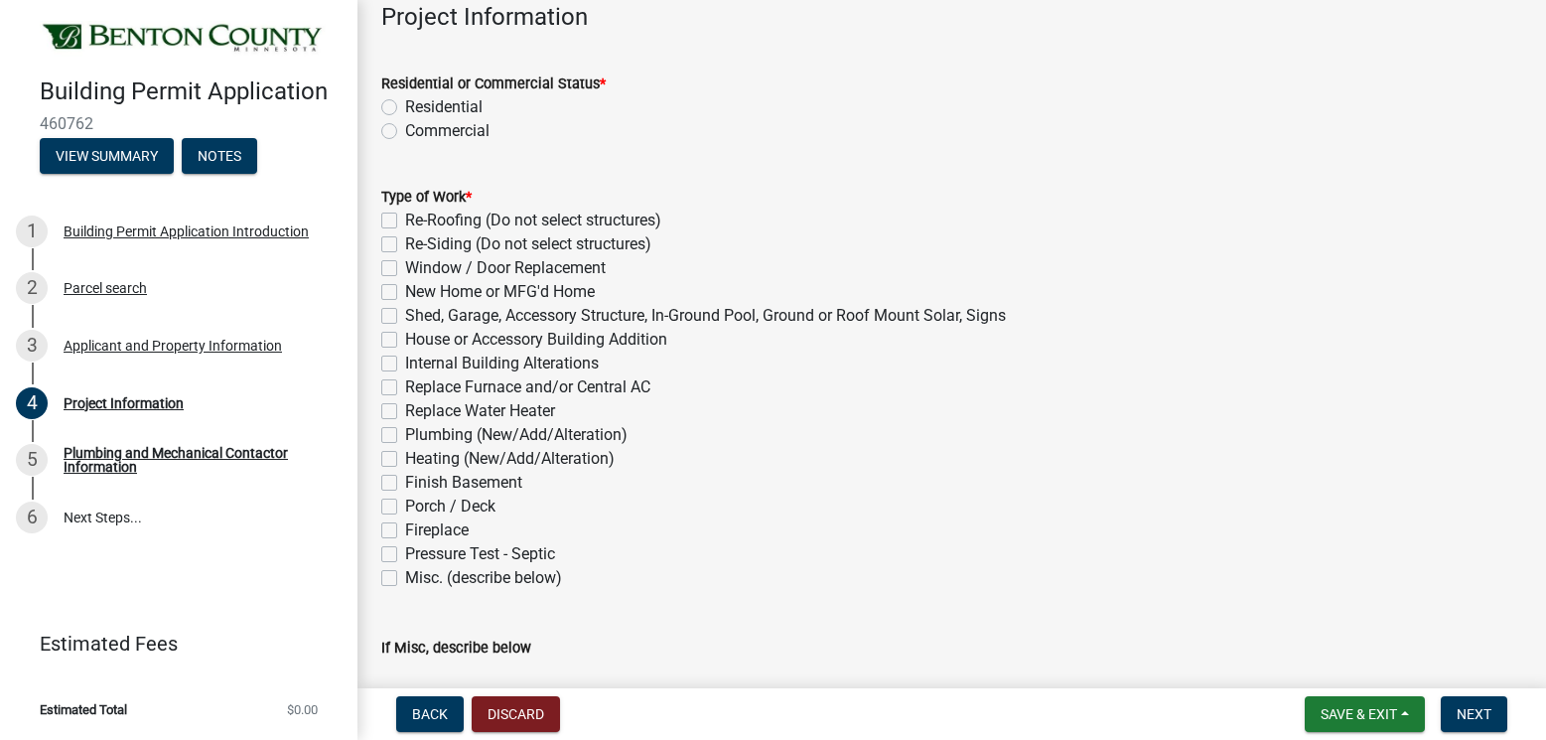
click at [405, 102] on label "Residential" at bounding box center [443, 107] width 77 height 24
click at [405, 102] on input "Residential" at bounding box center [411, 101] width 13 height 13
radio input "true"
click at [405, 366] on label "Internal Building Alterations" at bounding box center [502, 363] width 194 height 24
click at [405, 364] on input "Internal Building Alterations" at bounding box center [411, 357] width 13 height 13
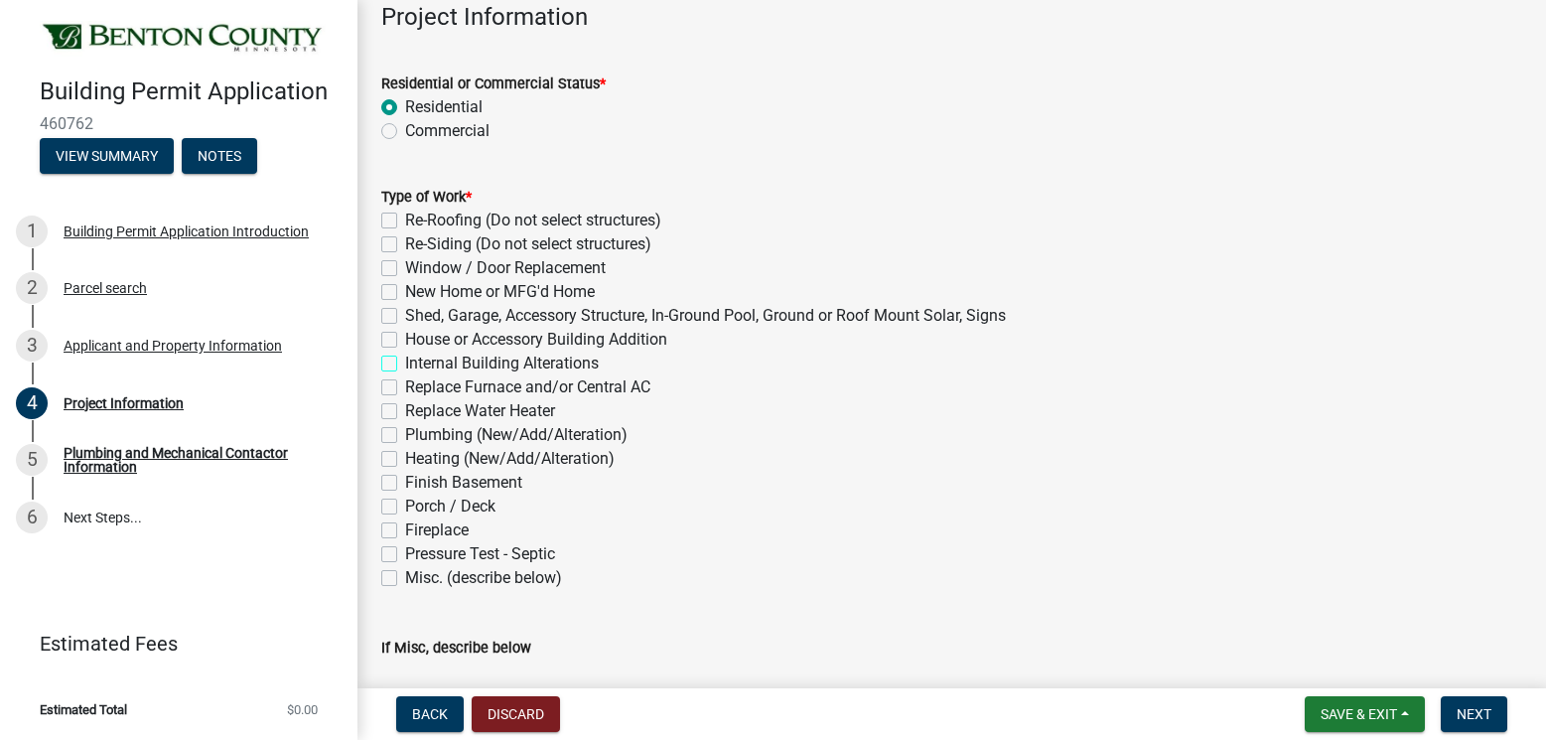
checkbox input "true"
checkbox input "false"
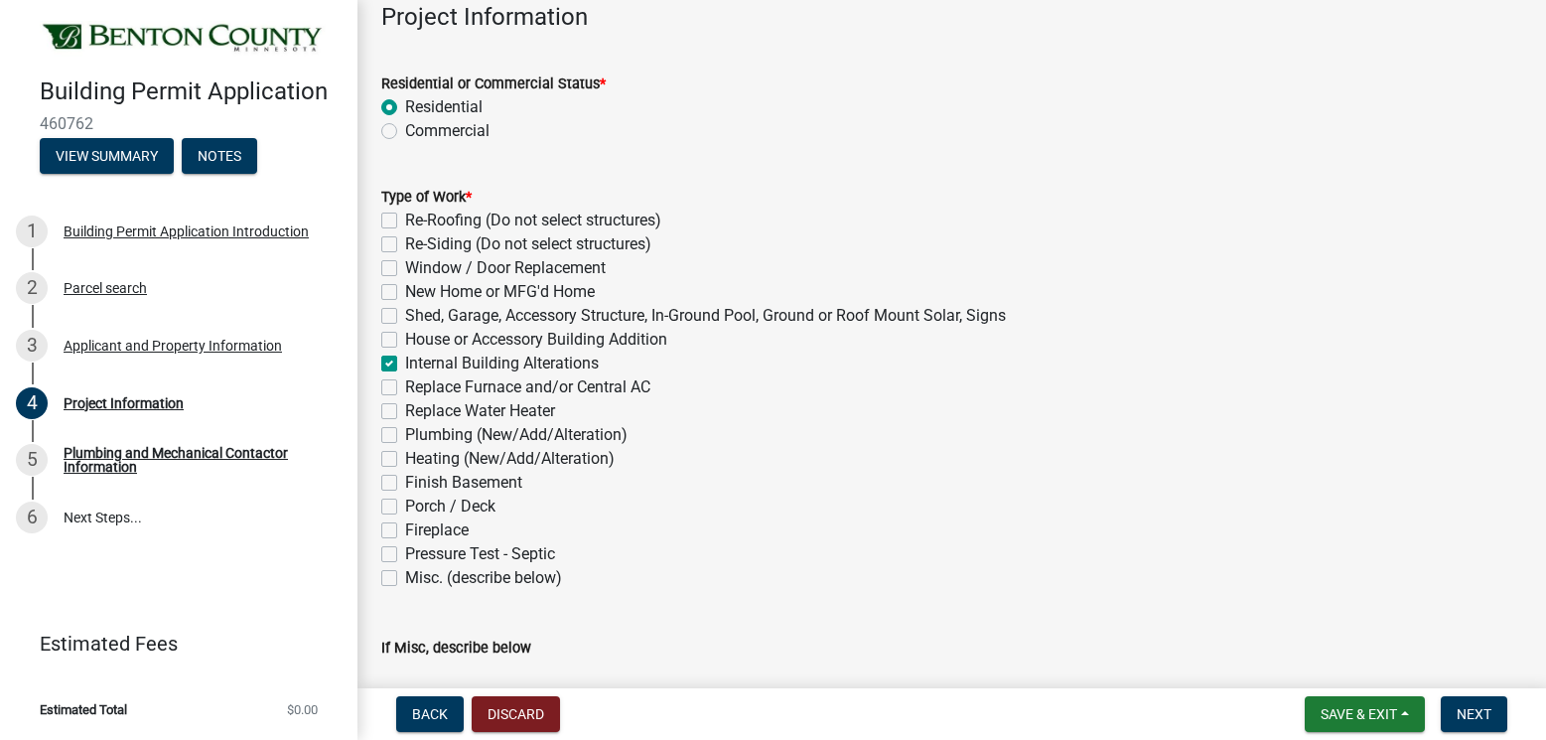
checkbox input "false"
checkbox input "true"
checkbox input "false"
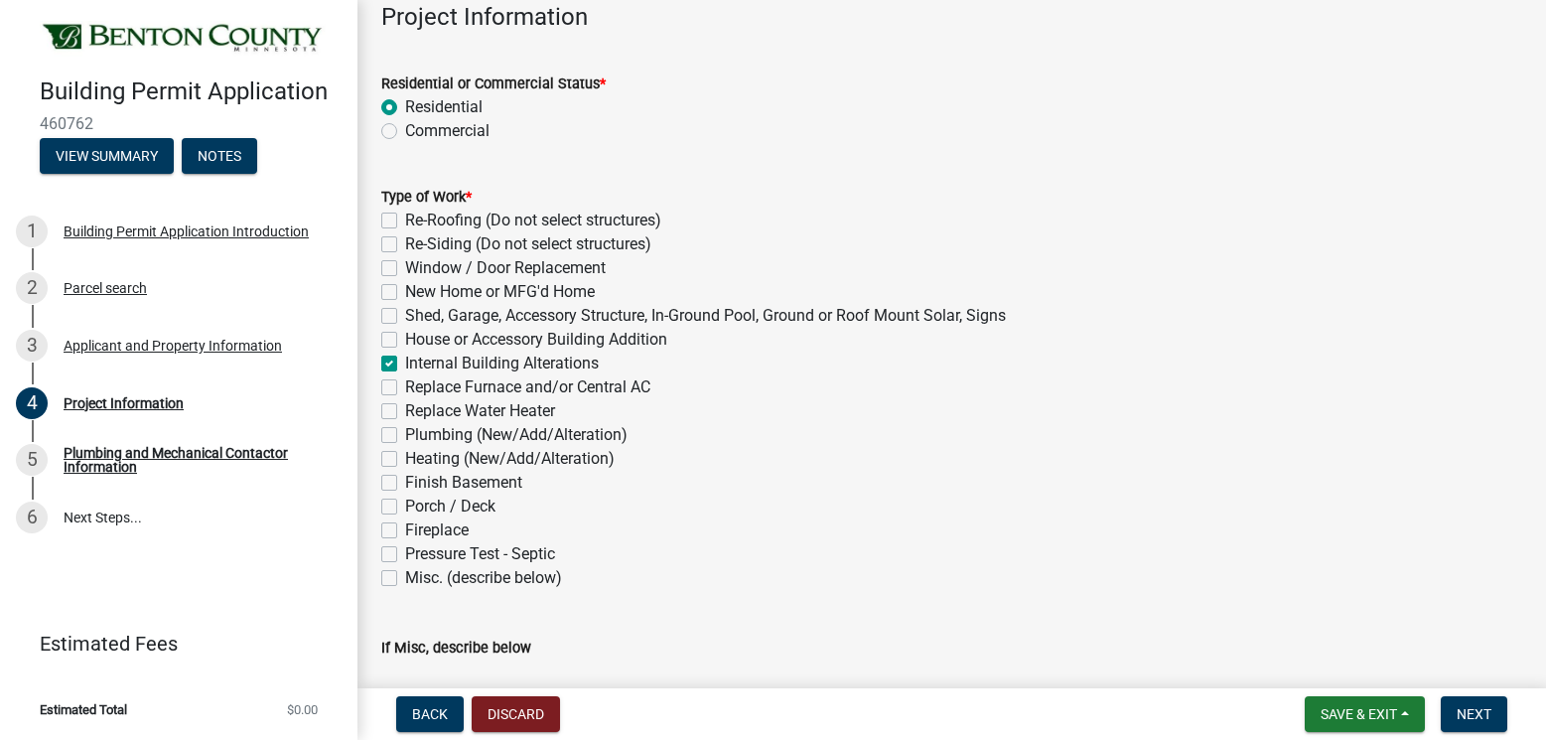
checkbox input "false"
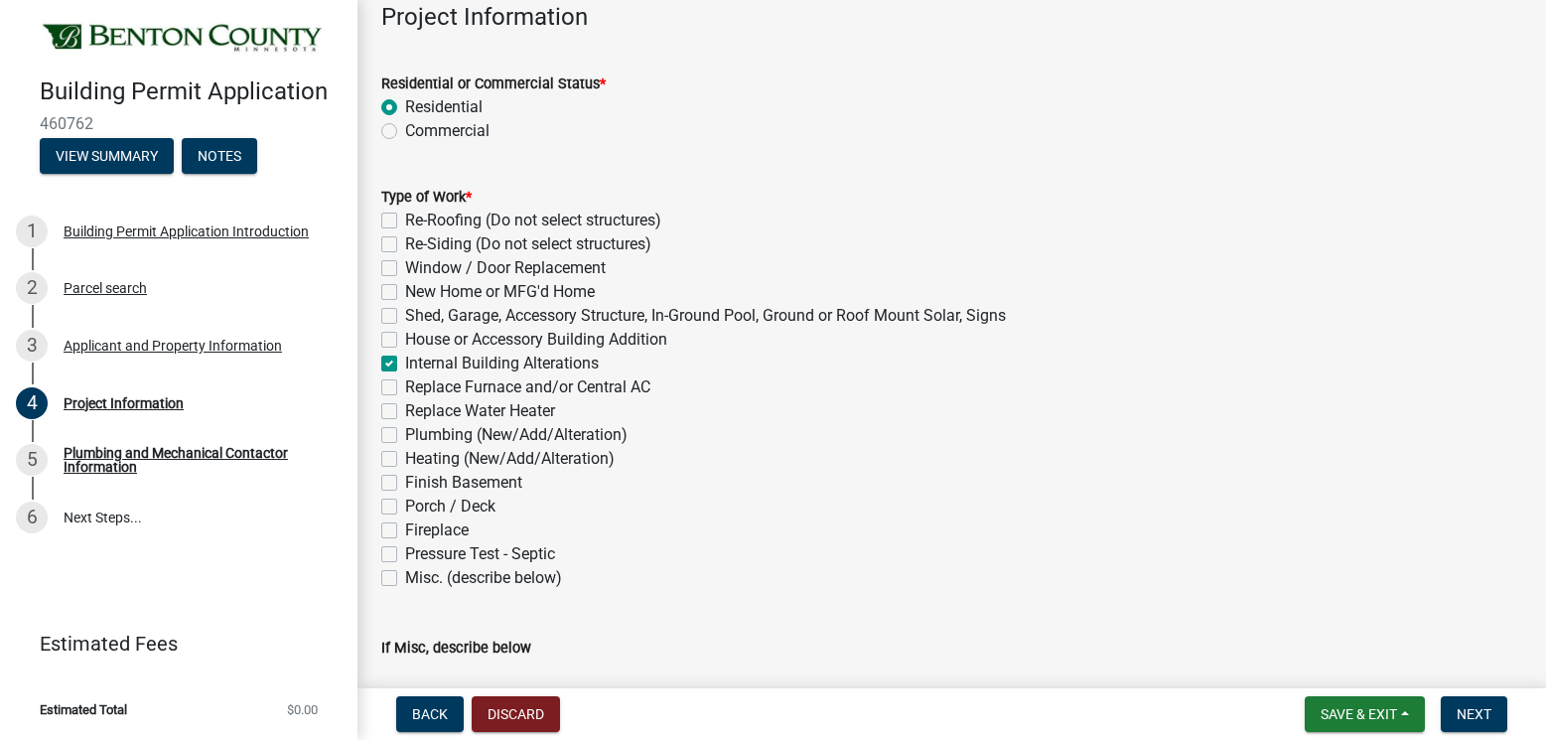
checkbox input "false"
click at [405, 432] on label "Plumbing (New/Add/Alteration)" at bounding box center [516, 435] width 222 height 24
click at [405, 432] on input "Plumbing (New/Add/Alteration)" at bounding box center [411, 429] width 13 height 13
checkbox input "true"
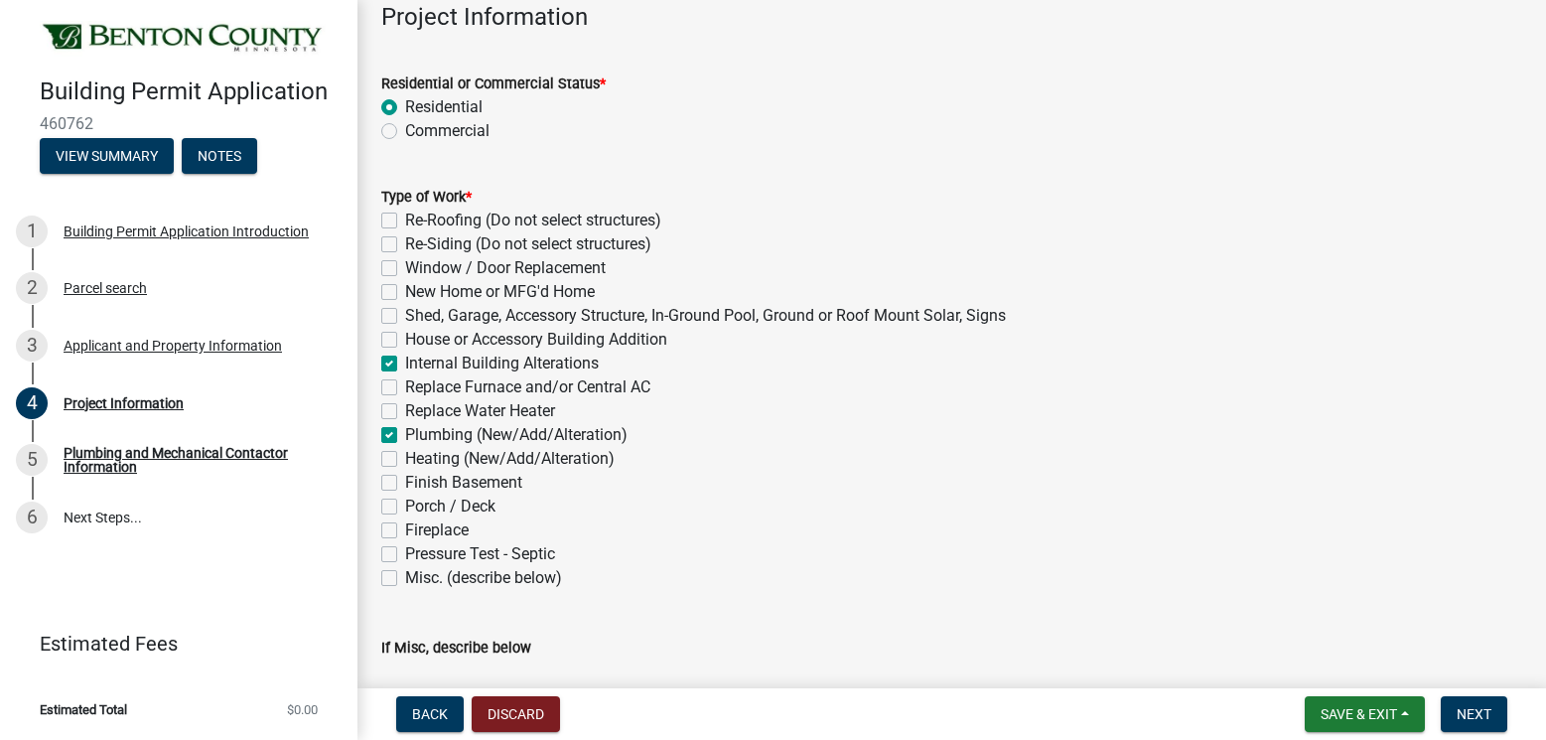
checkbox input "false"
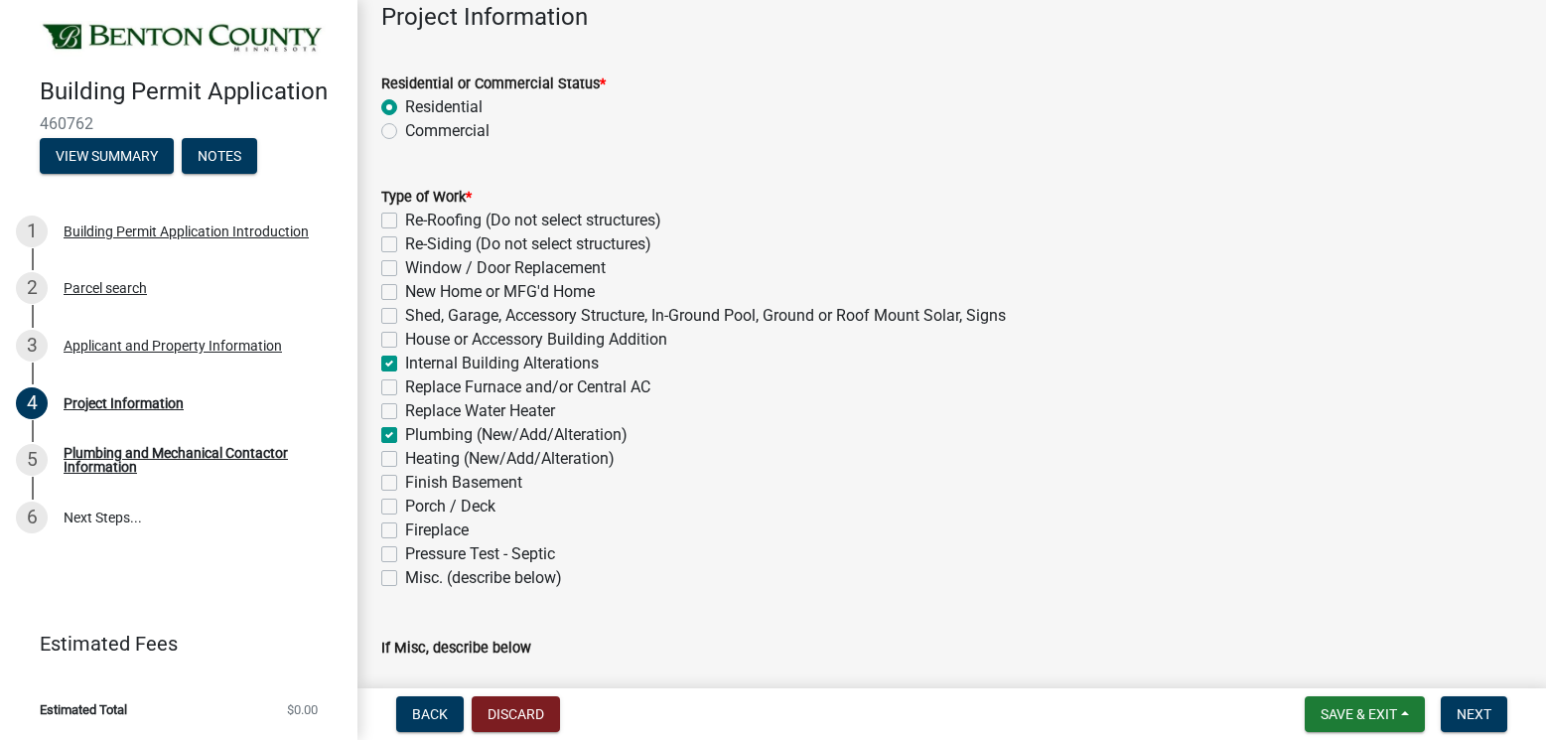
checkbox input "false"
checkbox input "true"
checkbox input "false"
checkbox input "true"
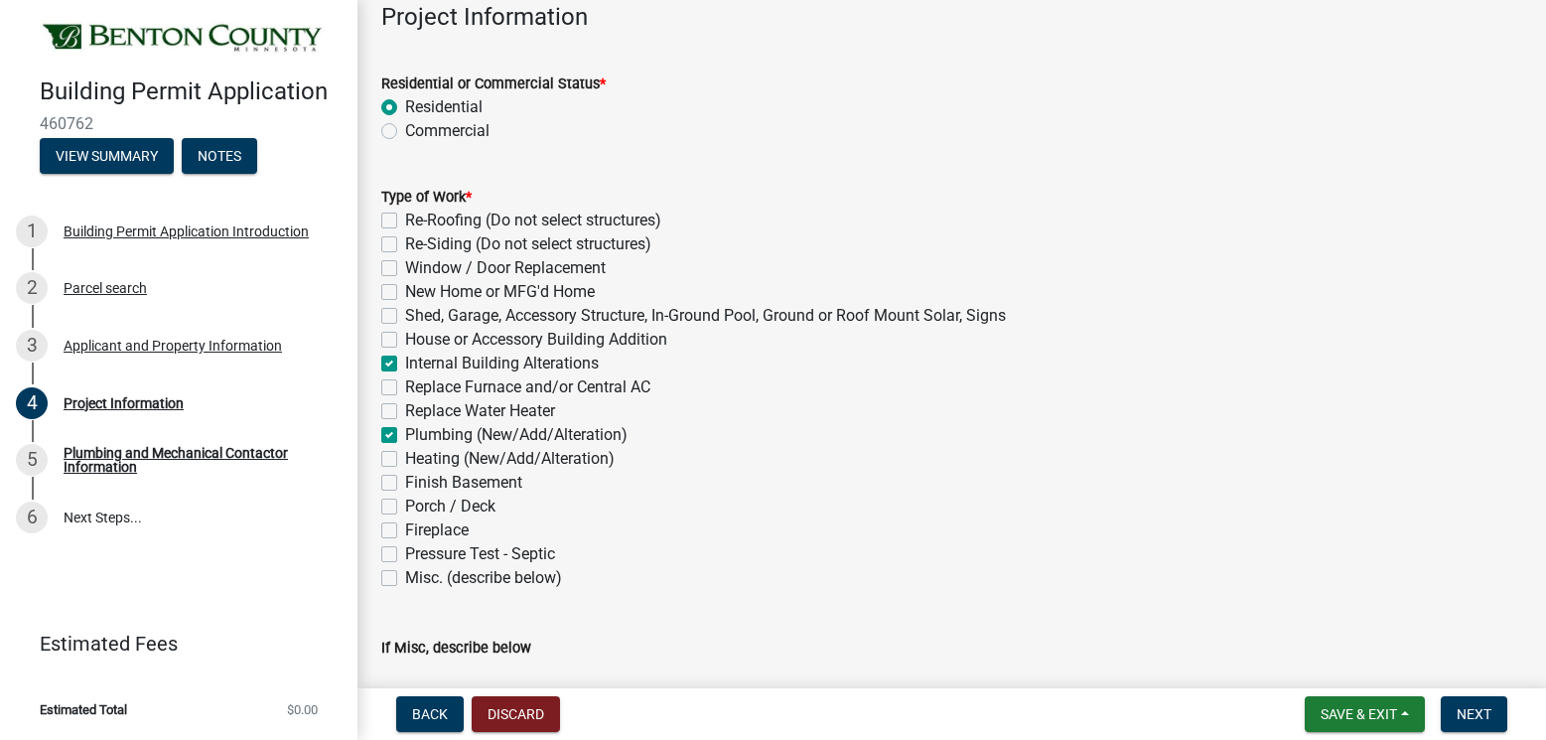
checkbox input "false"
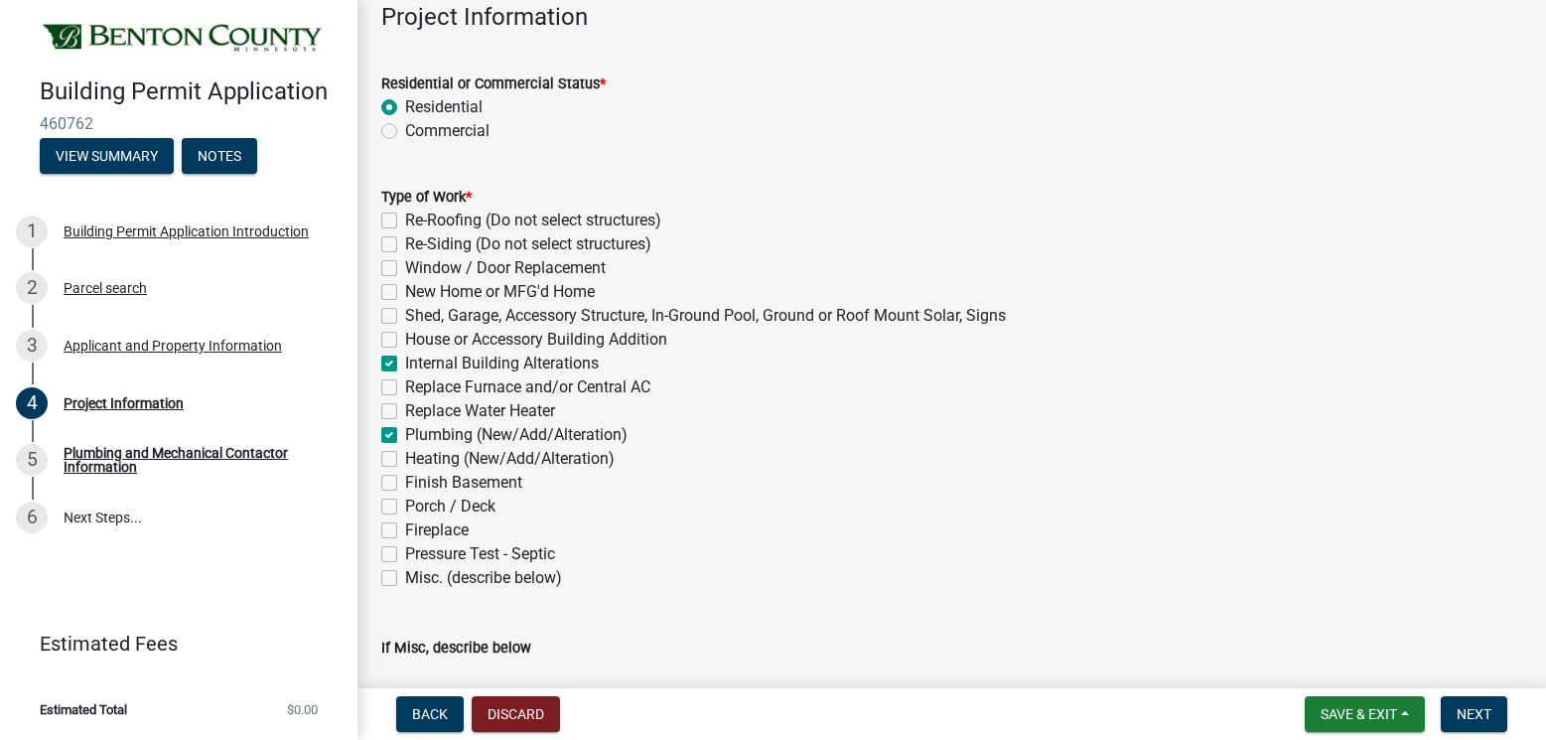
checkbox input "false"
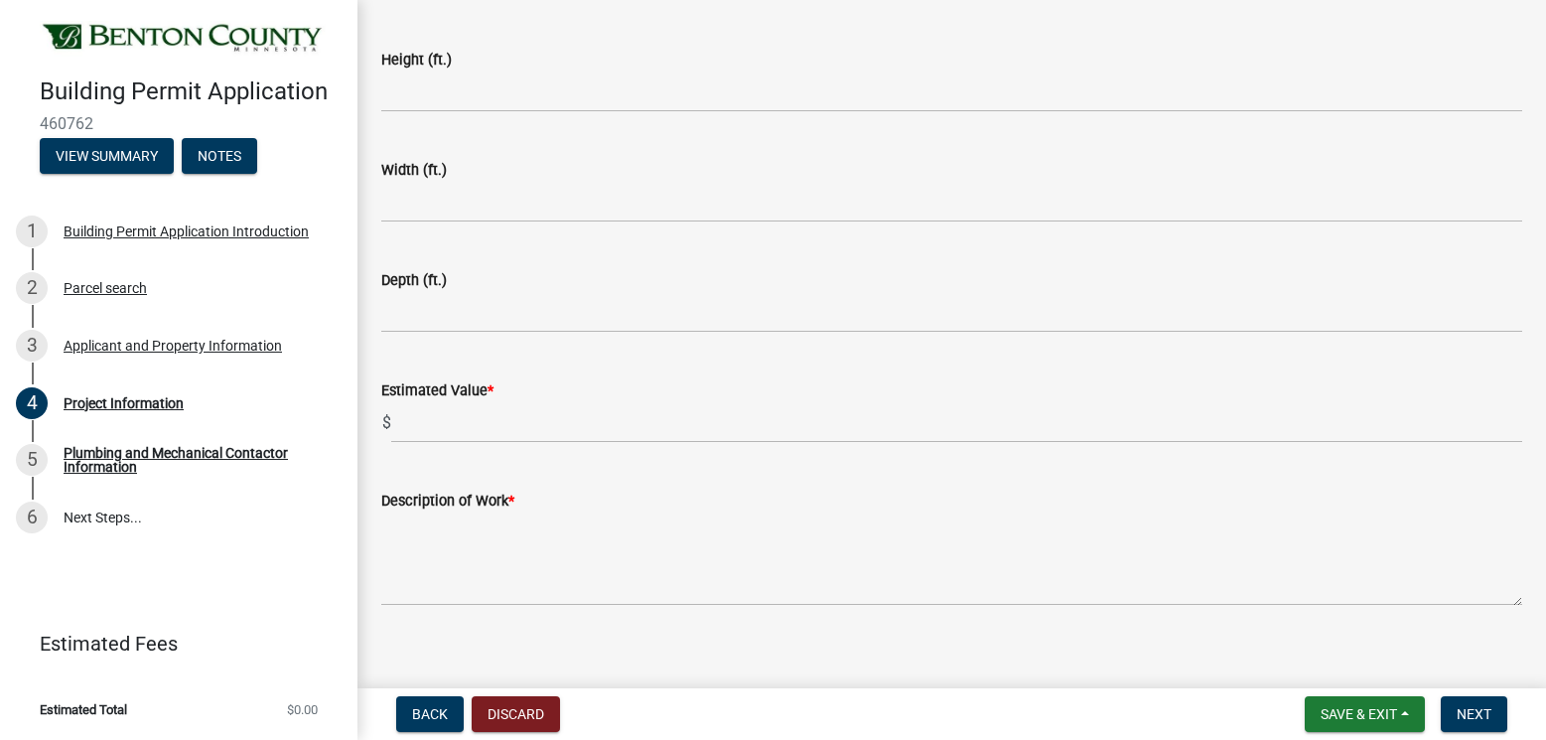
scroll to position [1354, 0]
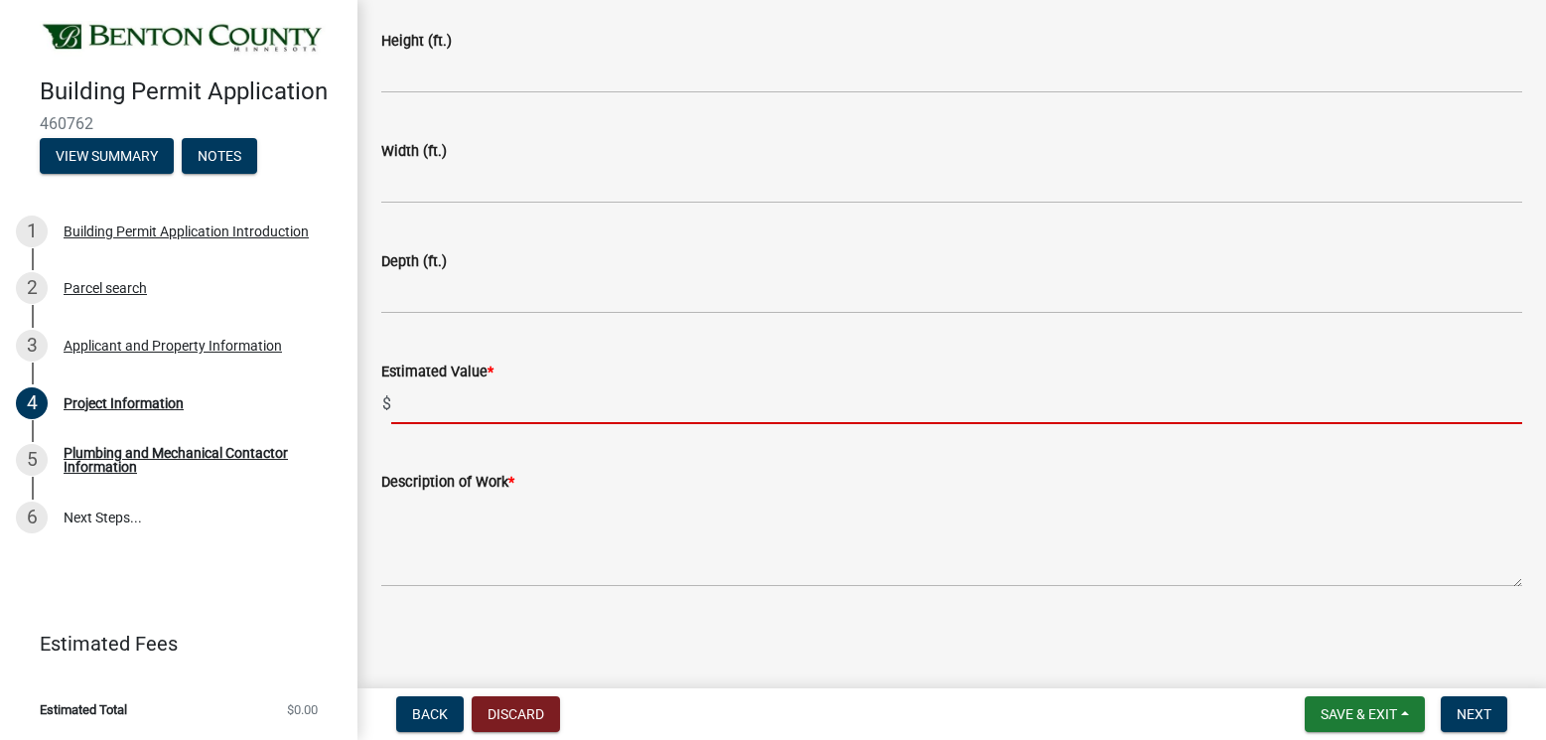
click at [431, 402] on input "text" at bounding box center [956, 403] width 1131 height 41
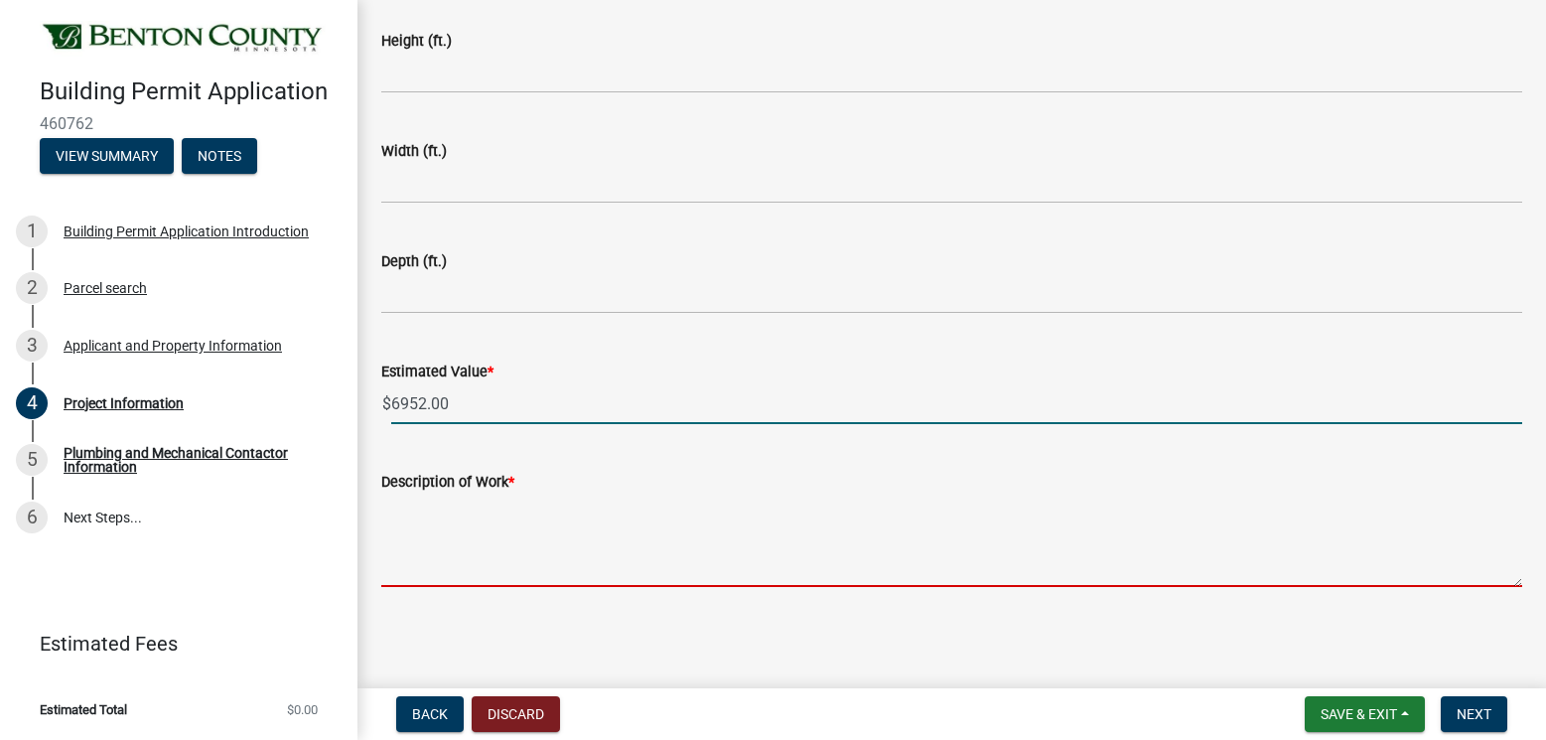
type input "6952"
click at [418, 579] on textarea "Description of Work *" at bounding box center [951, 539] width 1141 height 93
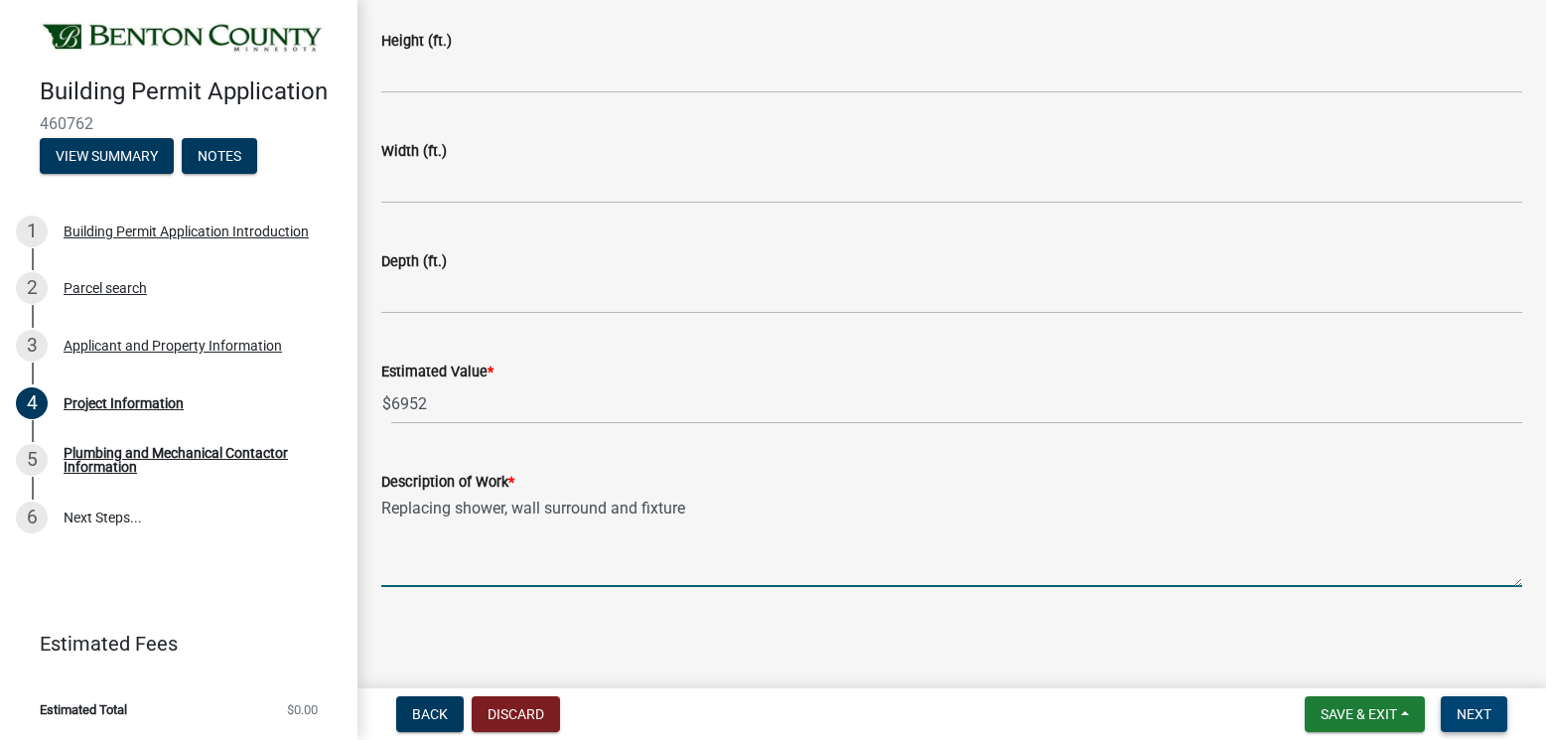
type textarea "Replacing shower, wall surround and fixture"
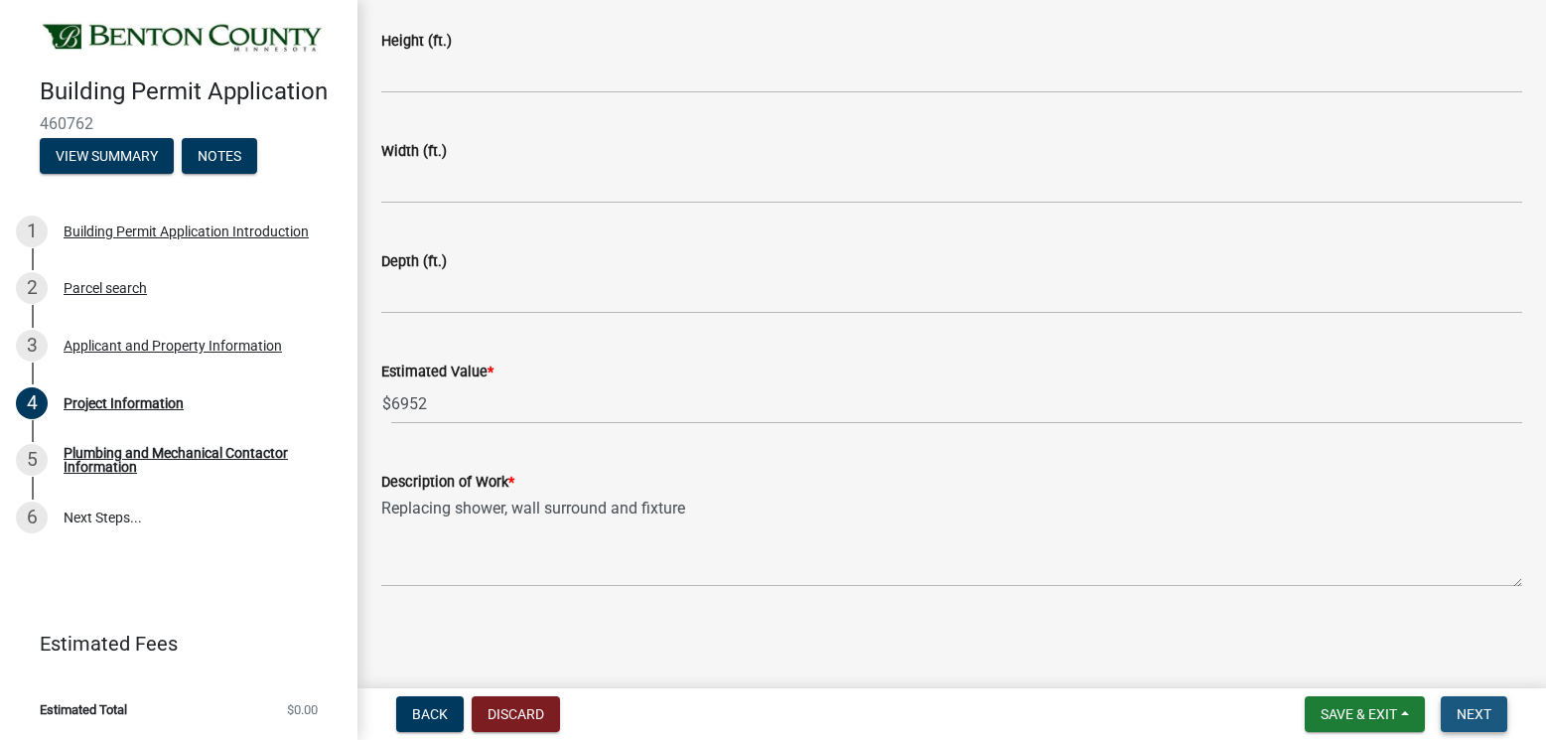
click at [1454, 715] on button "Next" at bounding box center [1474, 714] width 67 height 36
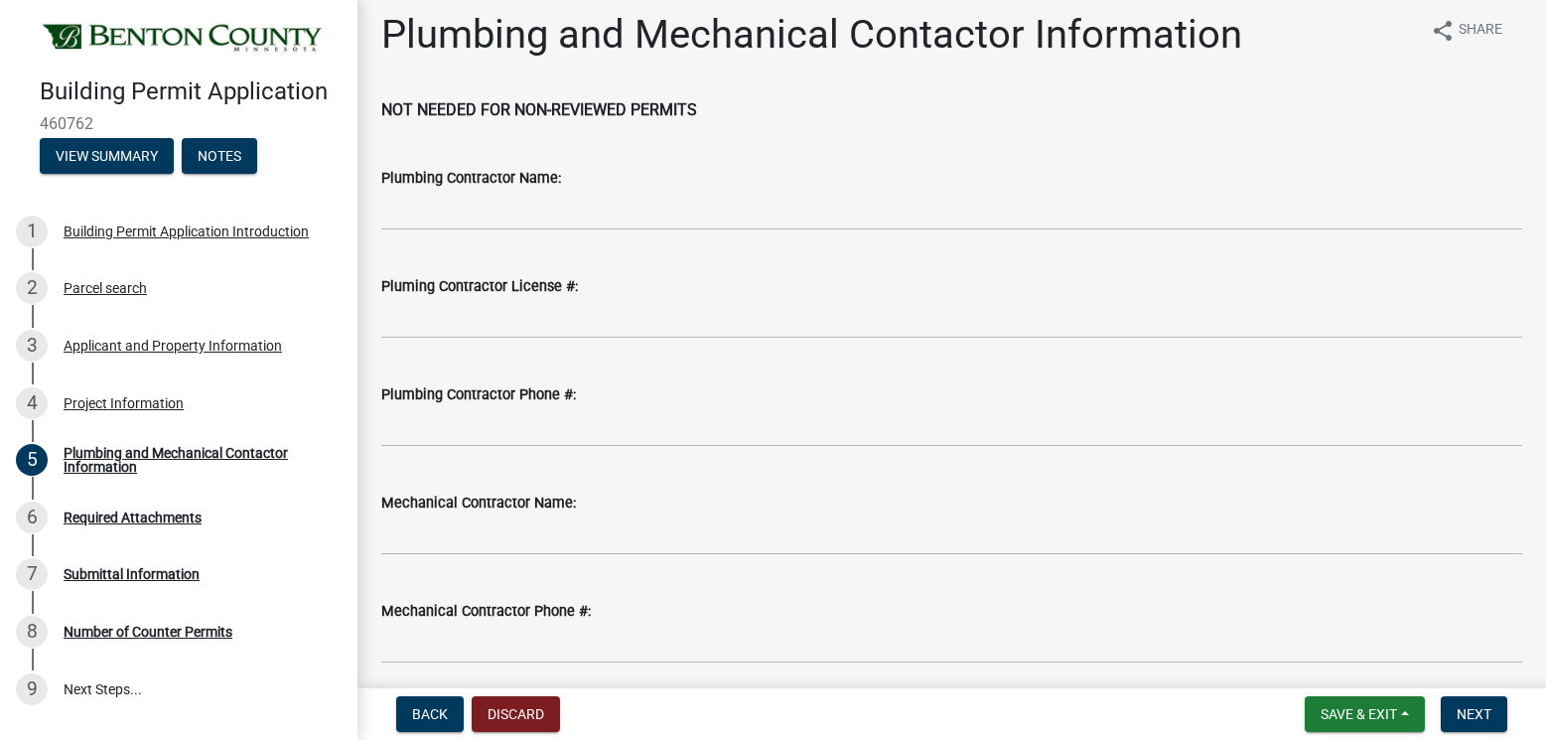
scroll to position [0, 0]
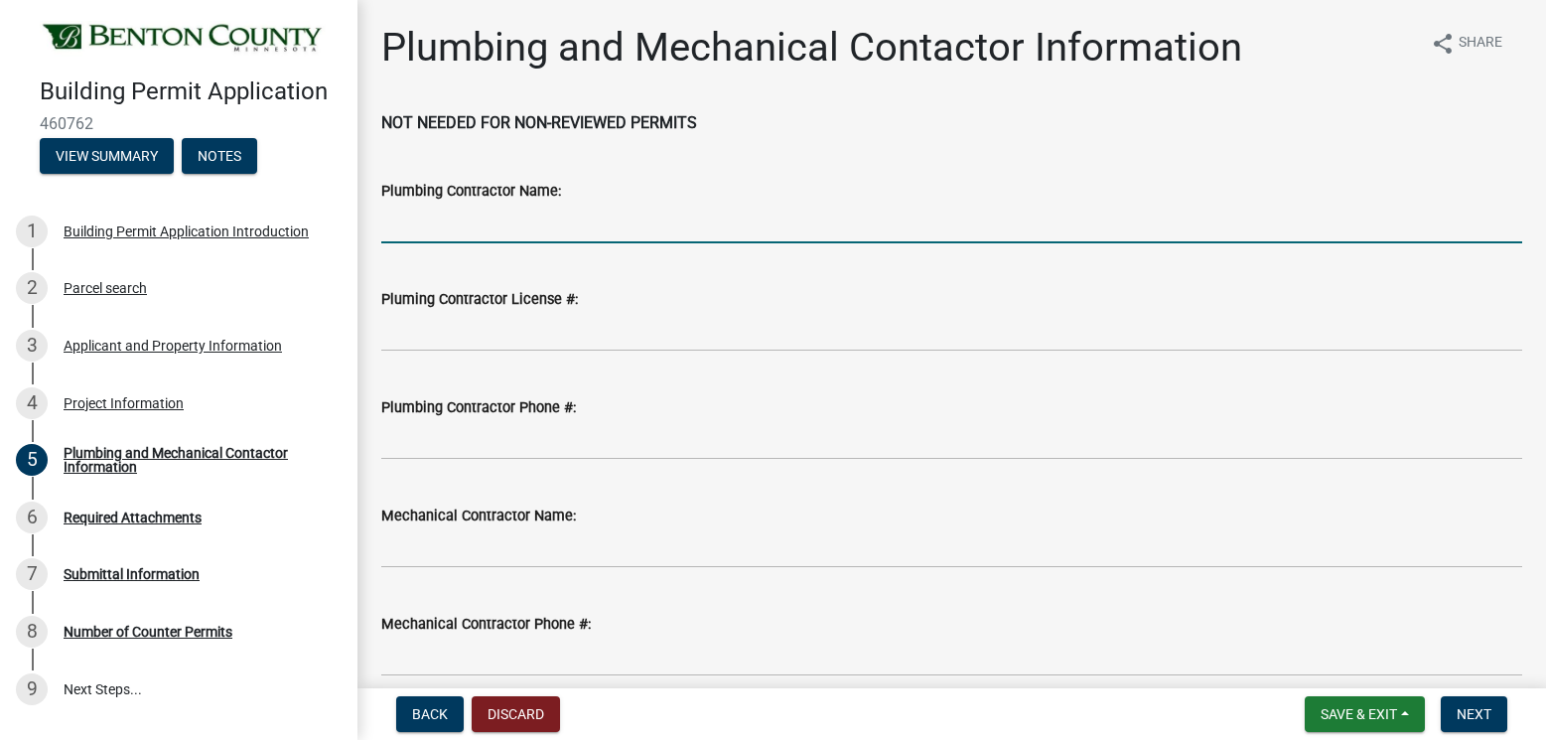
click at [458, 226] on input "Plumbing Contractor Name:" at bounding box center [951, 223] width 1141 height 41
type input "window concepts of [US_STATE]"
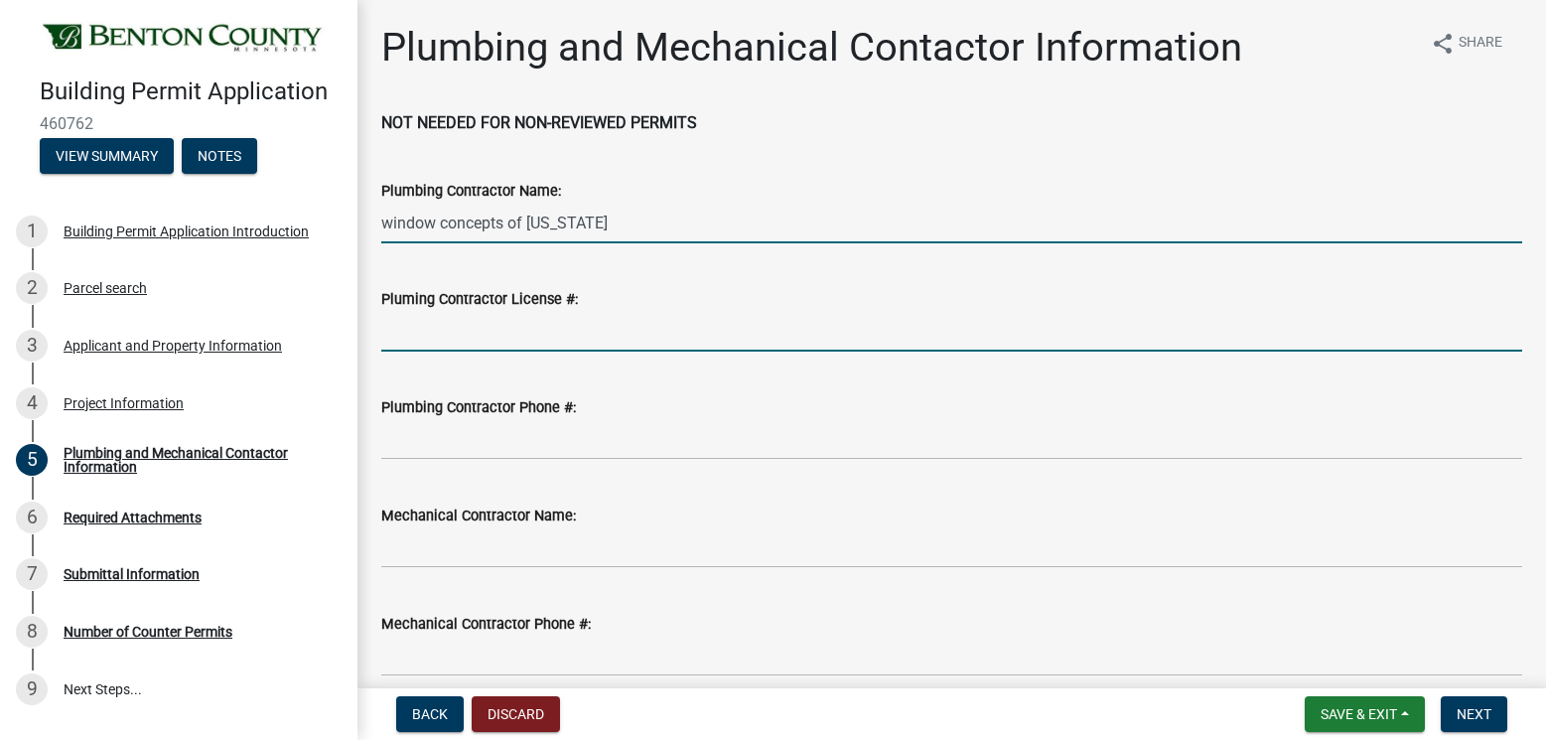
click at [401, 335] on input "Pluming Contractor License #:" at bounding box center [951, 331] width 1141 height 41
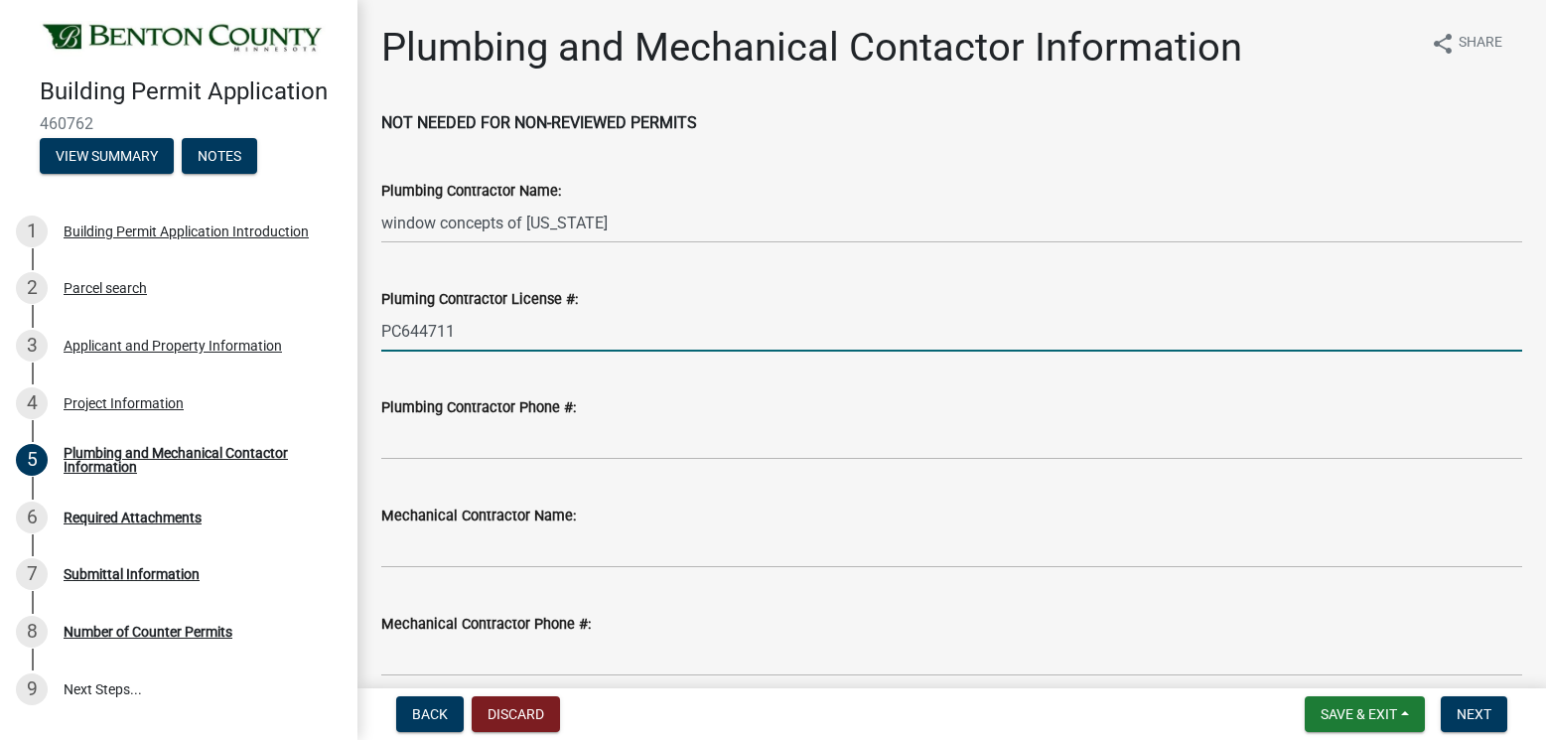
type input "PC644711"
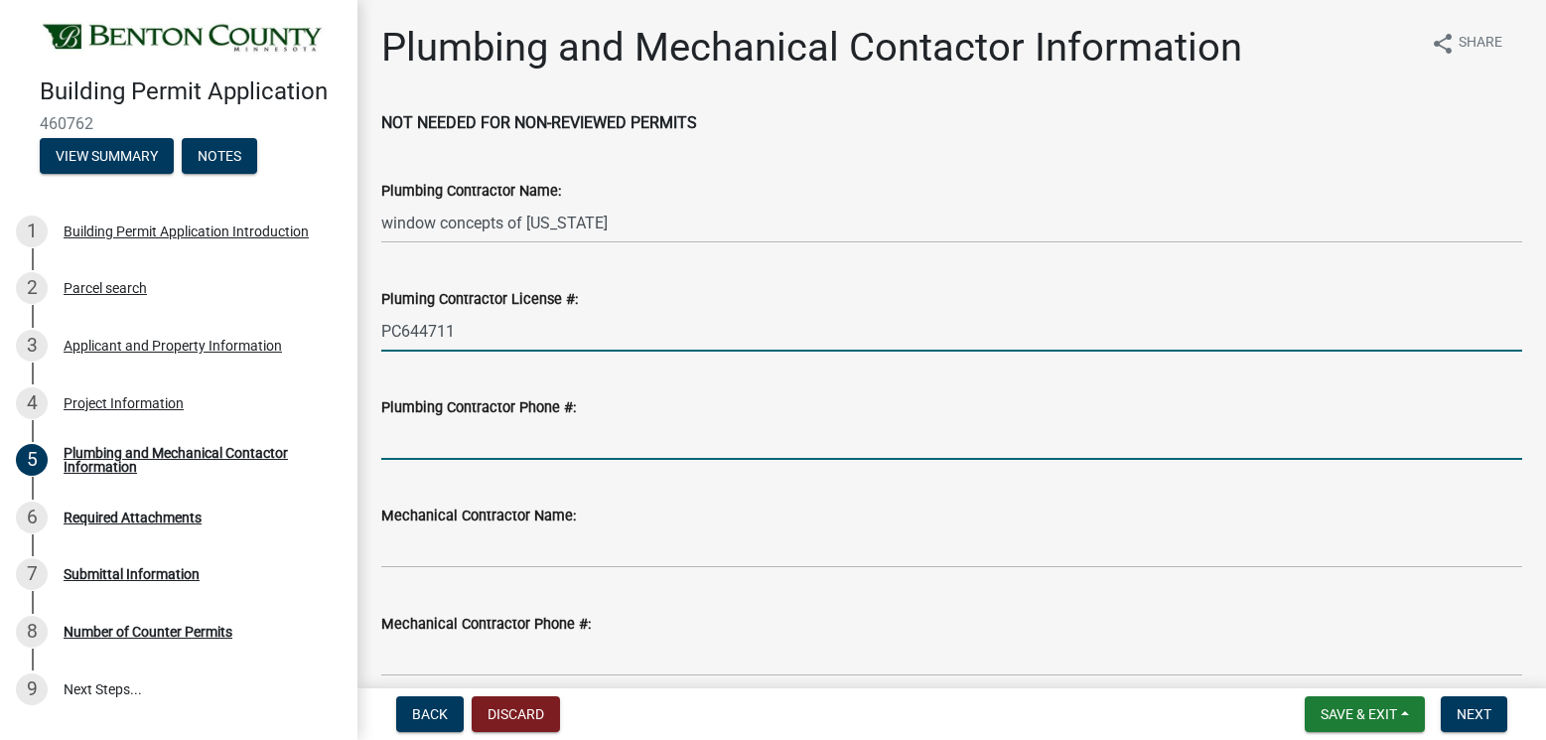
click at [448, 439] on input "Plumbing Contractor Phone #:" at bounding box center [951, 439] width 1141 height 41
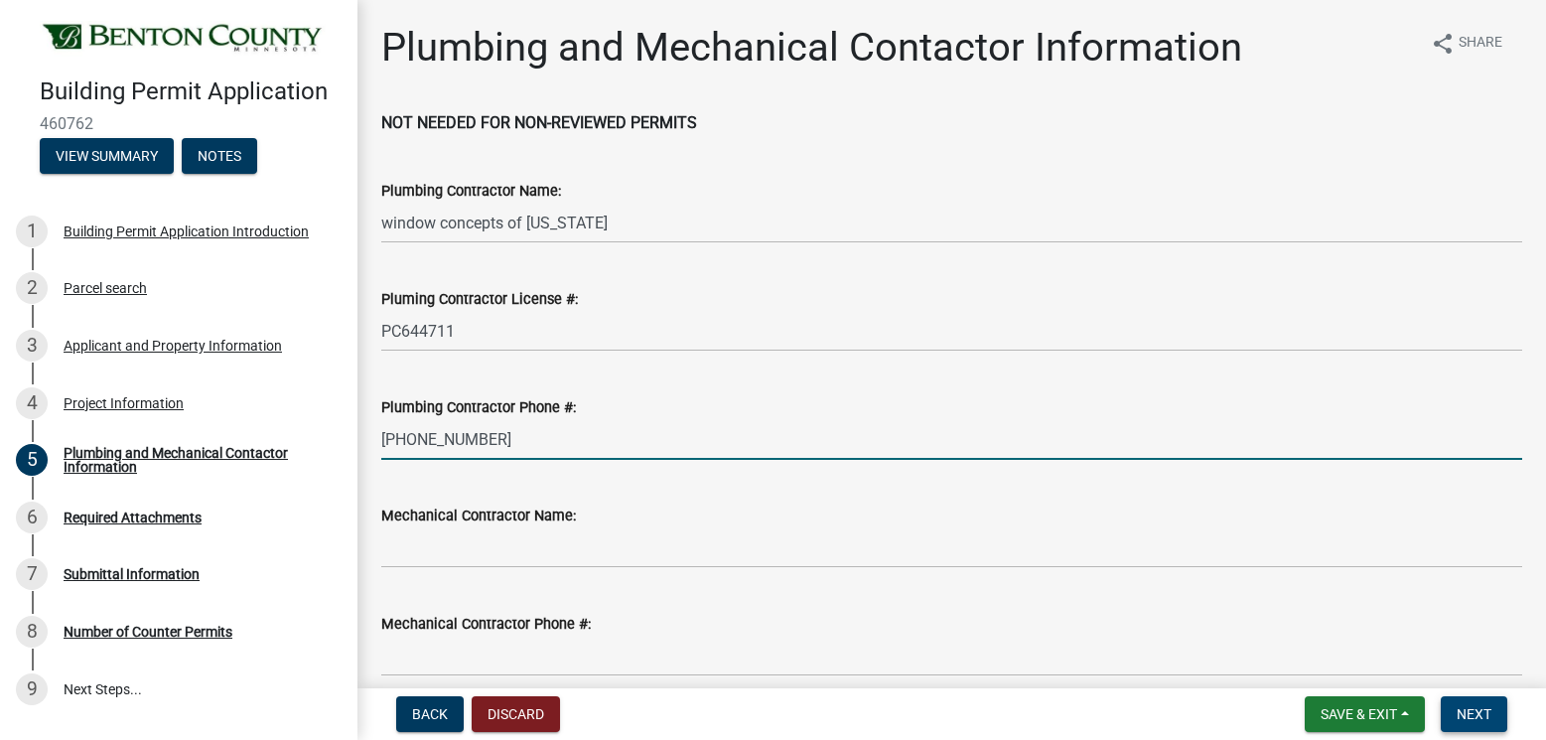
type input "[PHONE_NUMBER]"
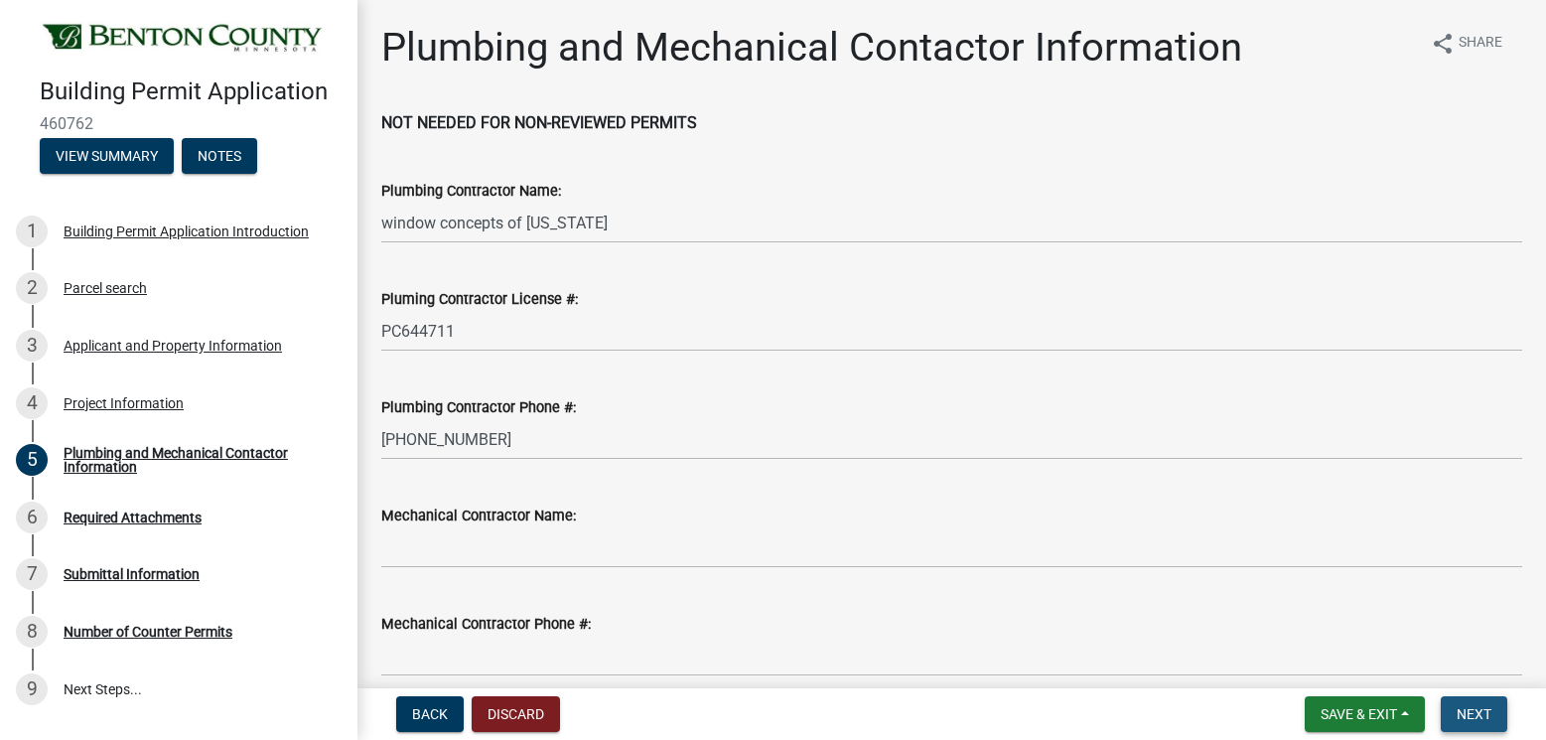
click at [1459, 711] on span "Next" at bounding box center [1473, 714] width 35 height 16
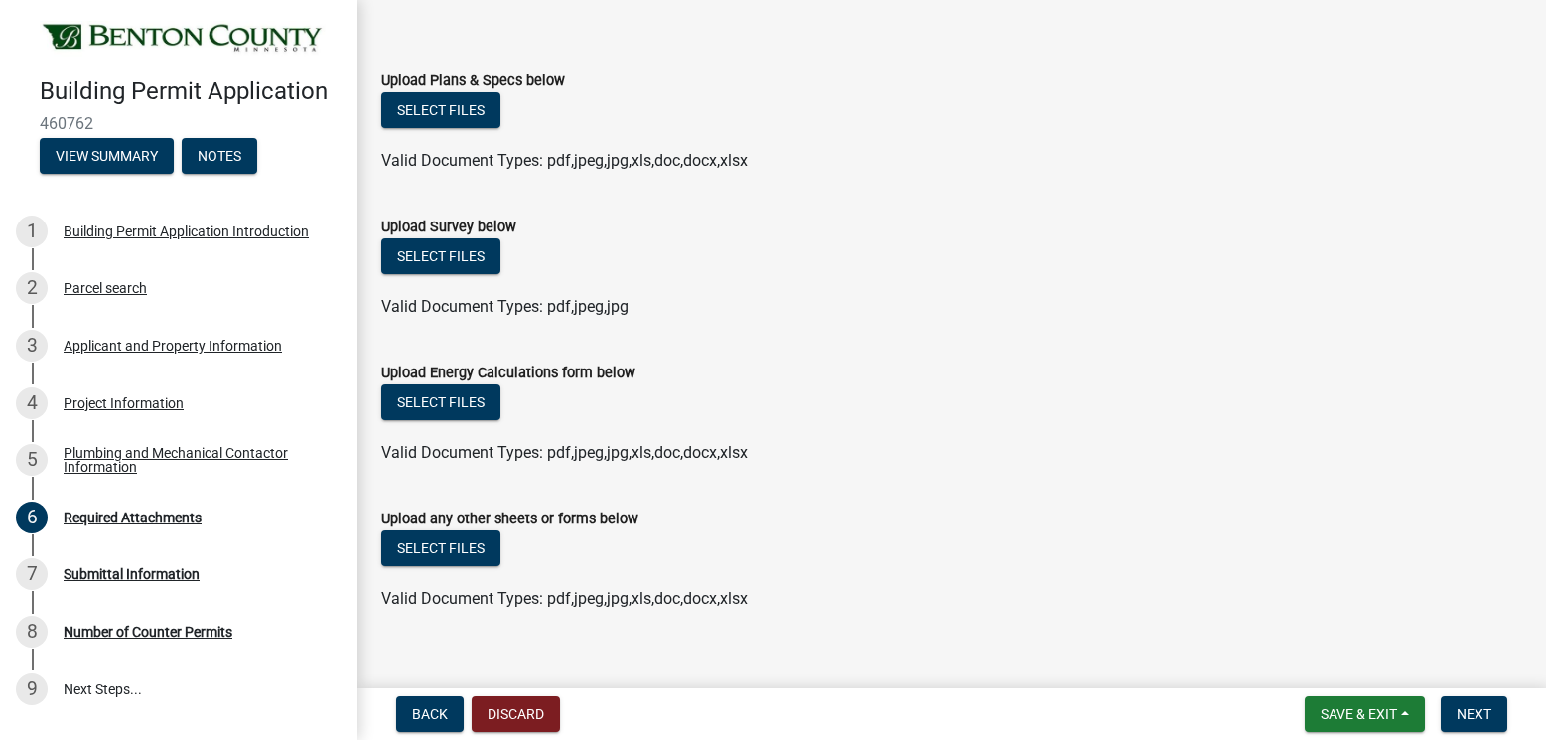
scroll to position [291, 0]
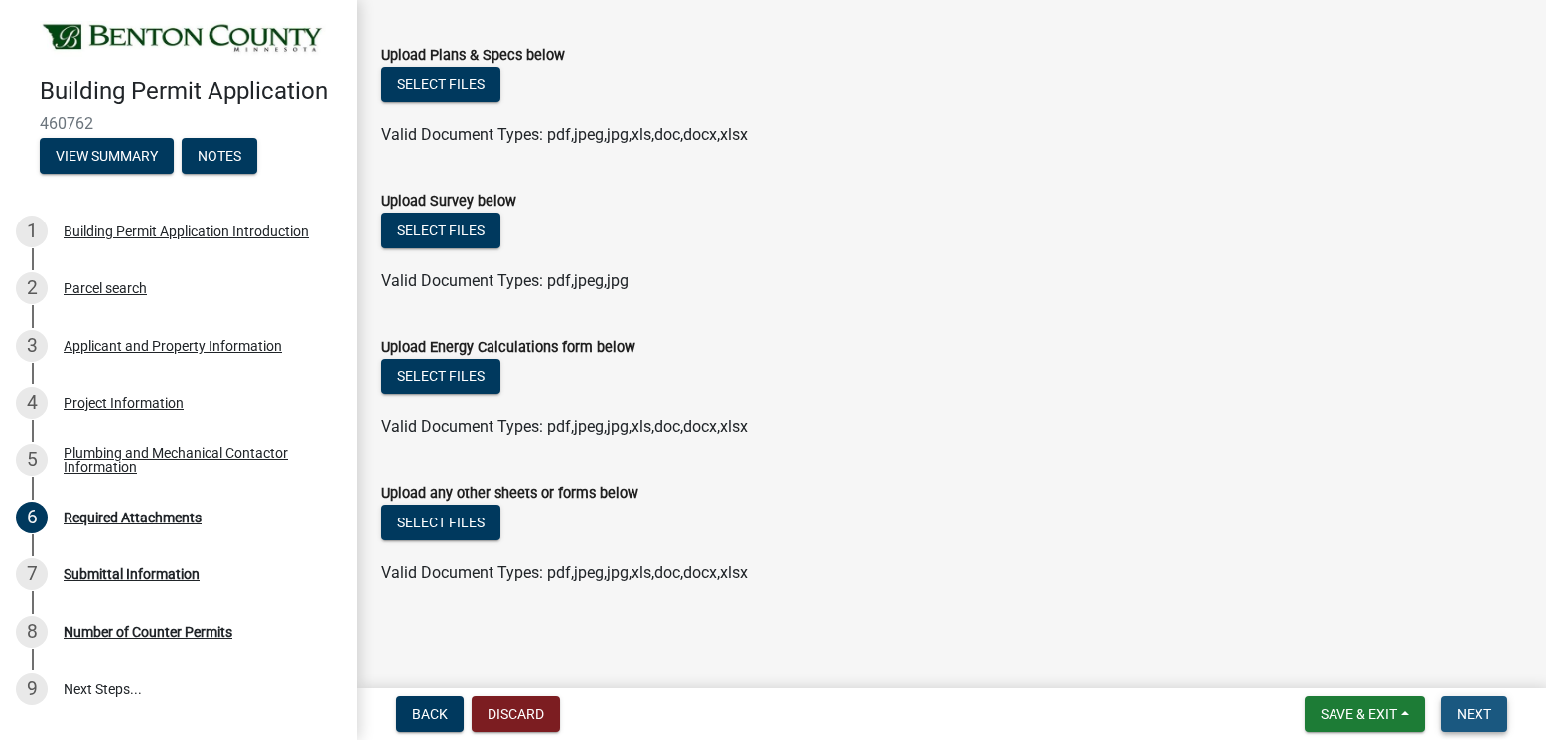
click at [1474, 718] on span "Next" at bounding box center [1473, 714] width 35 height 16
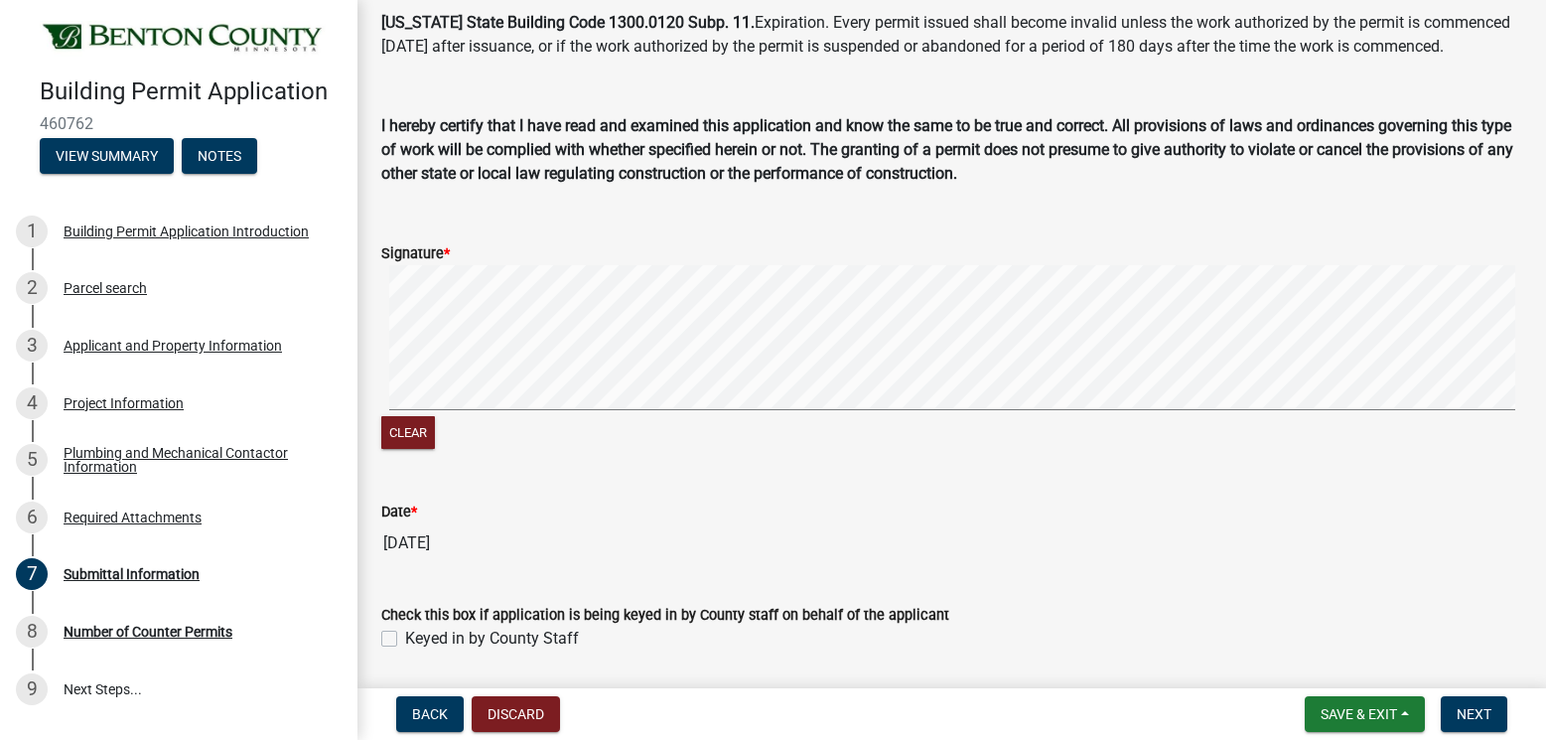
scroll to position [0, 0]
